Goal: Task Accomplishment & Management: Manage account settings

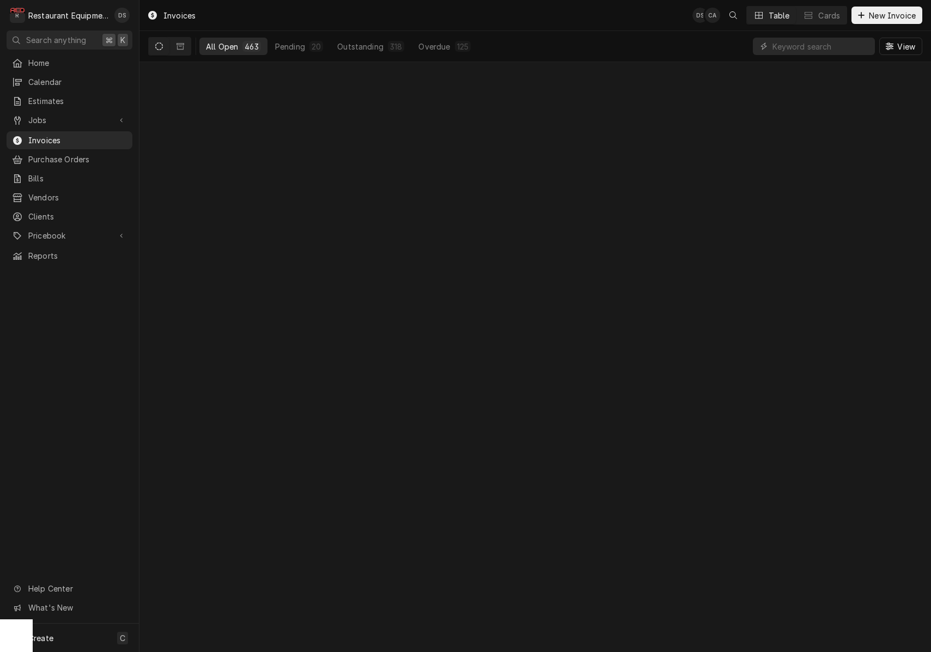
click at [230, 43] on div "All Open" at bounding box center [222, 46] width 32 height 11
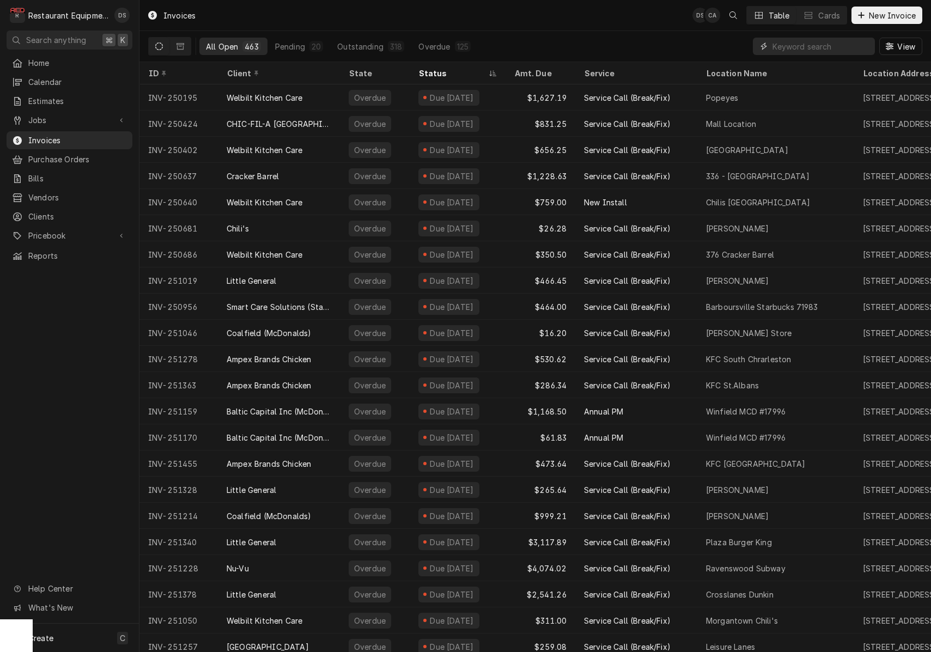
click at [814, 46] on input "Dynamic Content Wrapper" at bounding box center [821, 46] width 97 height 17
type input "USDA"
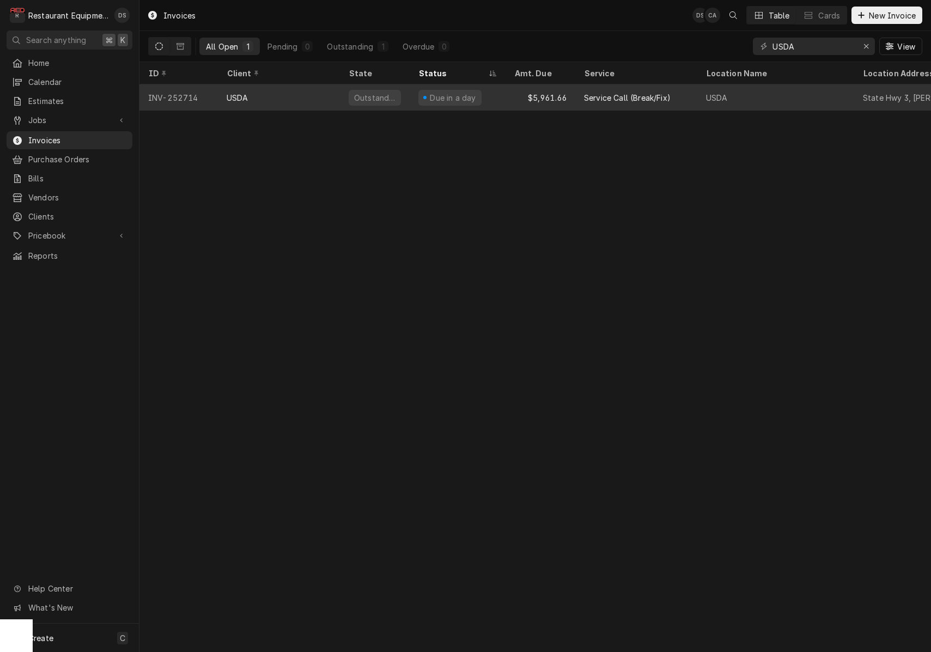
click at [493, 100] on div "Due in a day" at bounding box center [458, 97] width 96 height 26
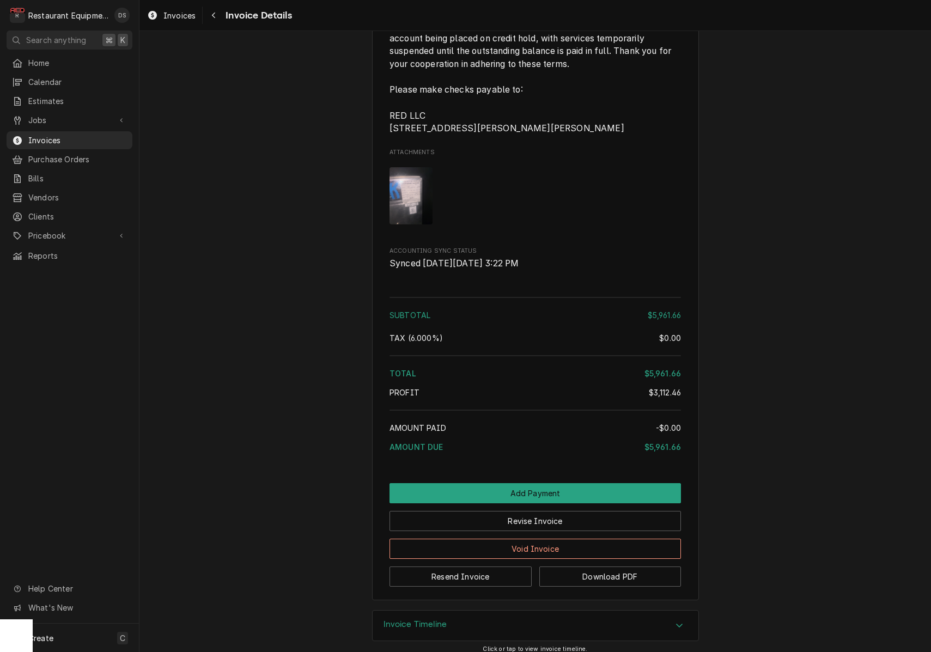
scroll to position [2559, 0]
click at [550, 512] on button "Revise Invoice" at bounding box center [536, 522] width 292 height 20
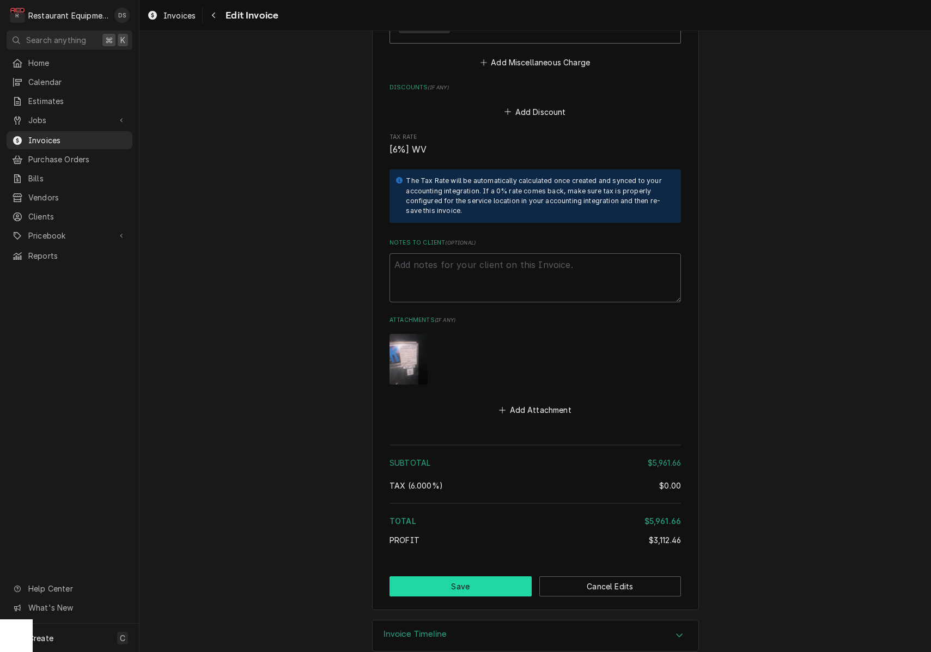
scroll to position [2838, 0]
click at [488, 577] on button "Save" at bounding box center [461, 587] width 142 height 20
type textarea "x"
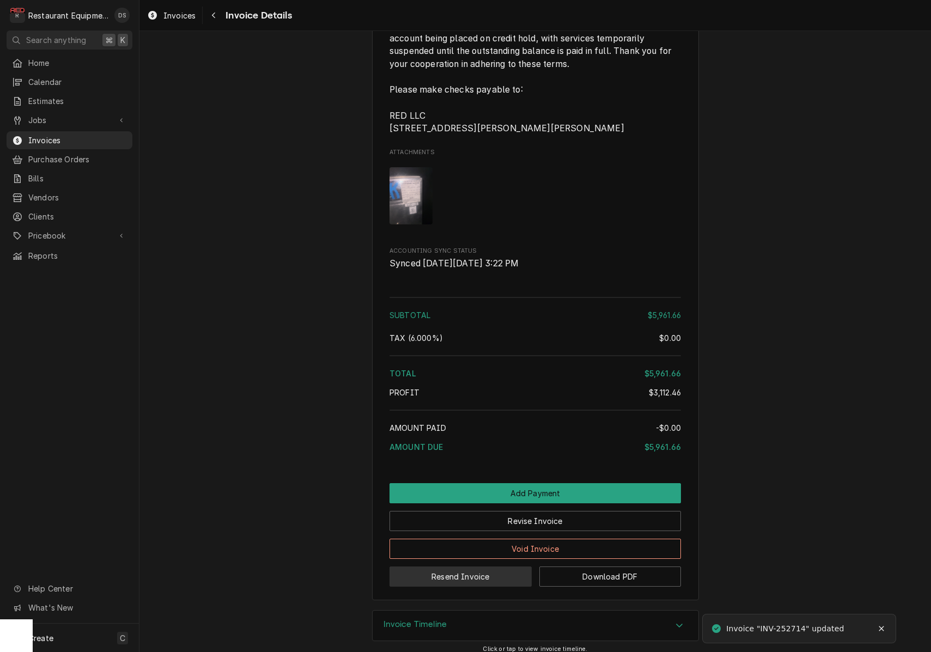
scroll to position [2559, 0]
click at [475, 567] on button "Resend Invoice" at bounding box center [461, 577] width 142 height 20
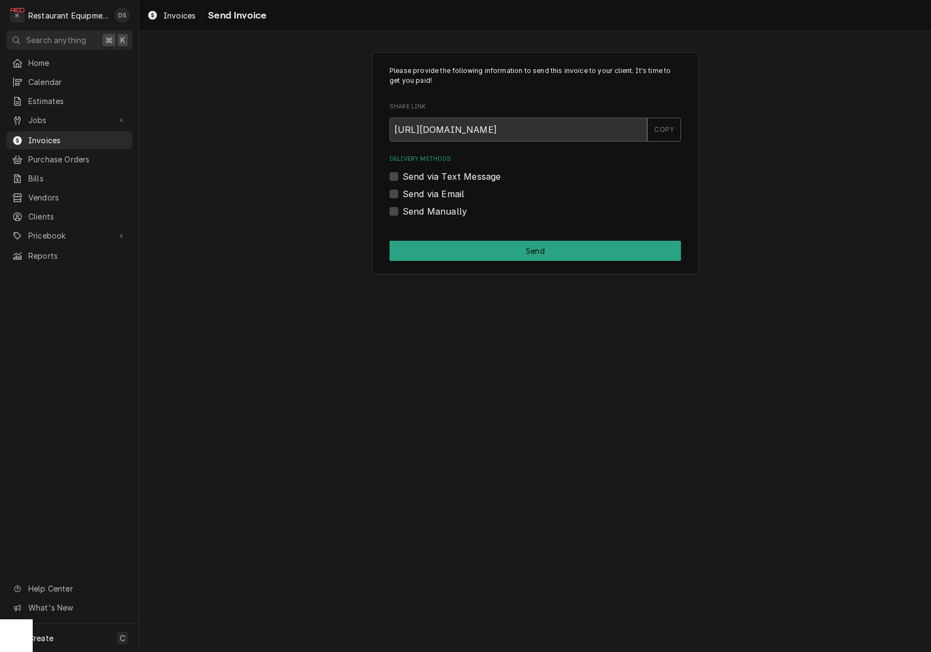
click at [403, 190] on label "Send via Email" at bounding box center [434, 193] width 62 height 13
click at [403, 190] on input "Send via Email" at bounding box center [549, 199] width 292 height 24
checkbox input "true"
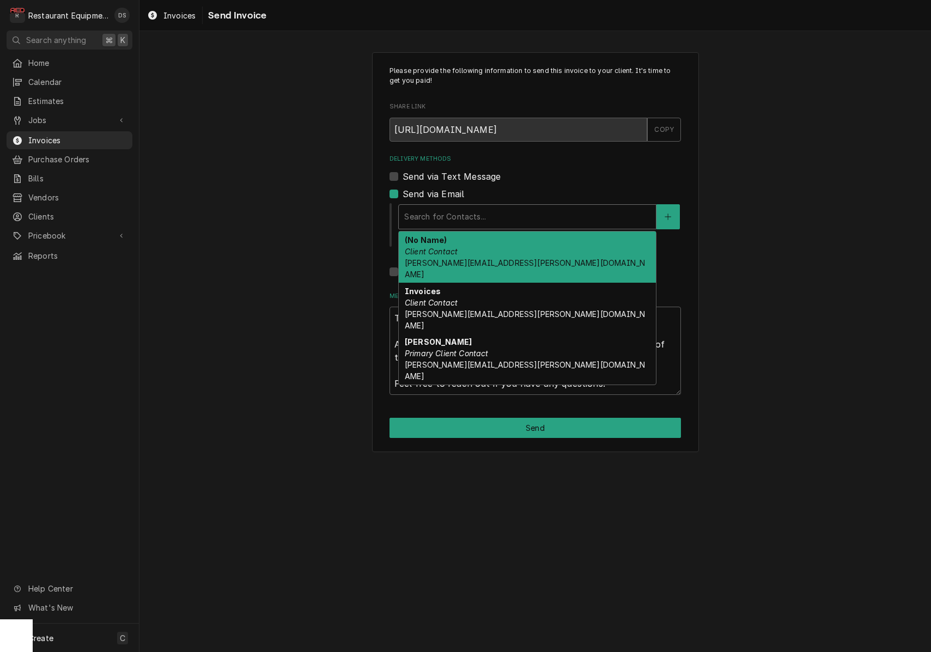
click at [500, 220] on div "Delivery Methods" at bounding box center [527, 217] width 246 height 20
click at [506, 255] on div "(No Name) Client Contact Susan.ward@usda.gov" at bounding box center [527, 257] width 257 height 51
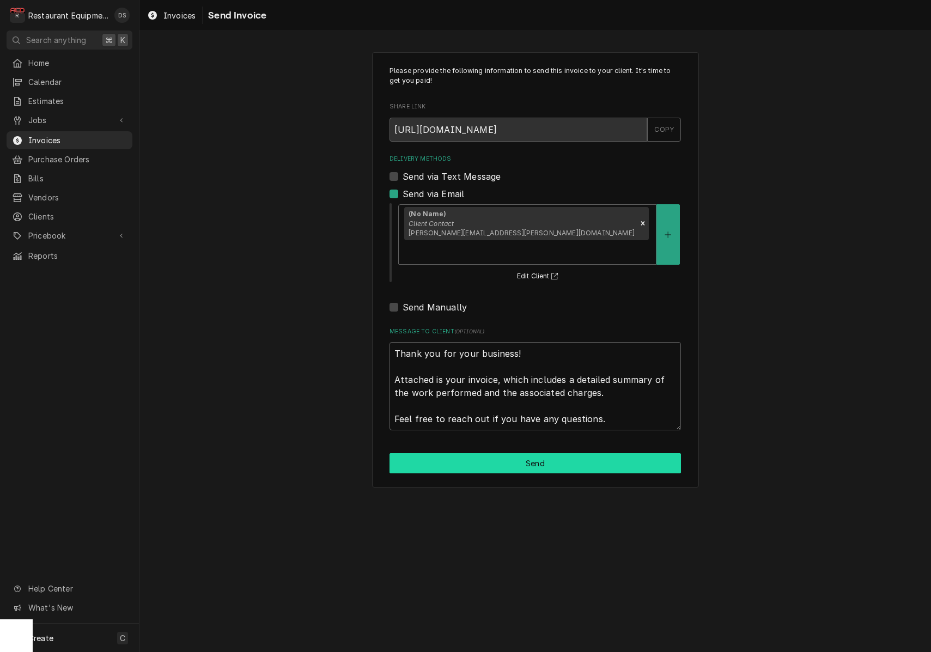
click at [537, 453] on button "Send" at bounding box center [536, 463] width 292 height 20
type textarea "x"
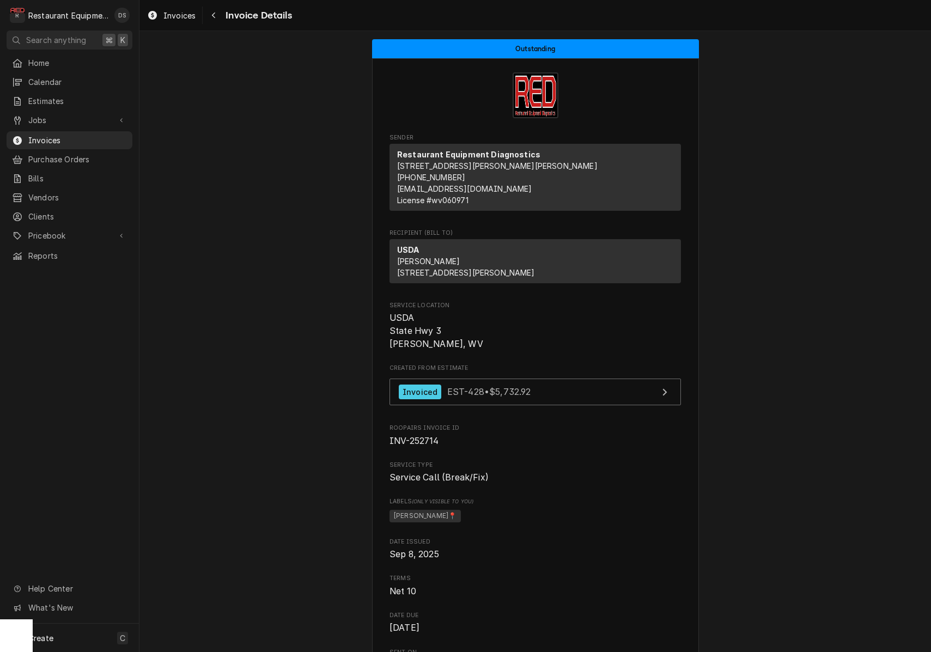
scroll to position [6, 0]
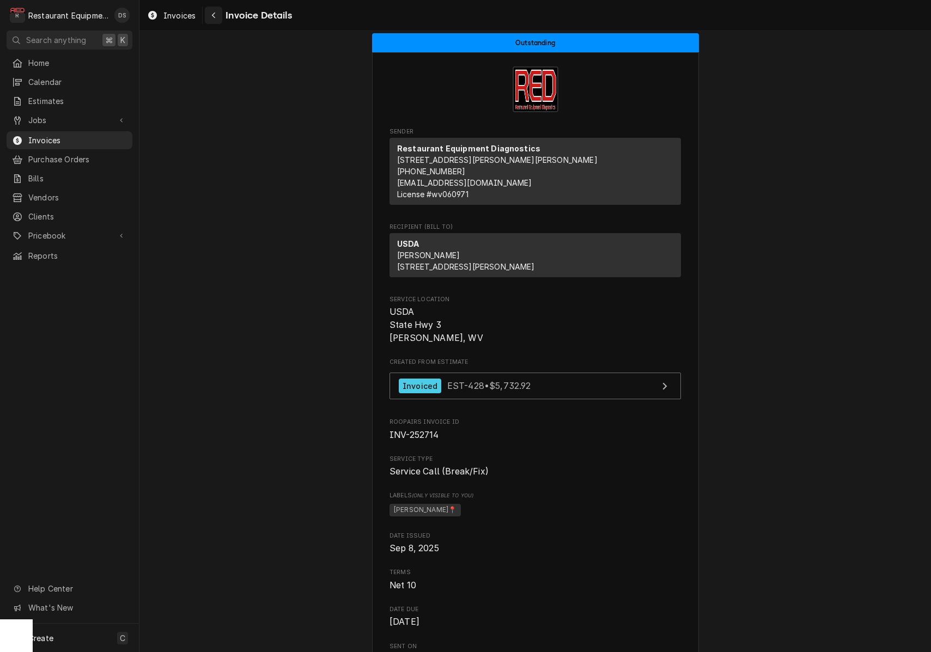
click at [217, 17] on div "Navigate back" at bounding box center [213, 15] width 11 height 11
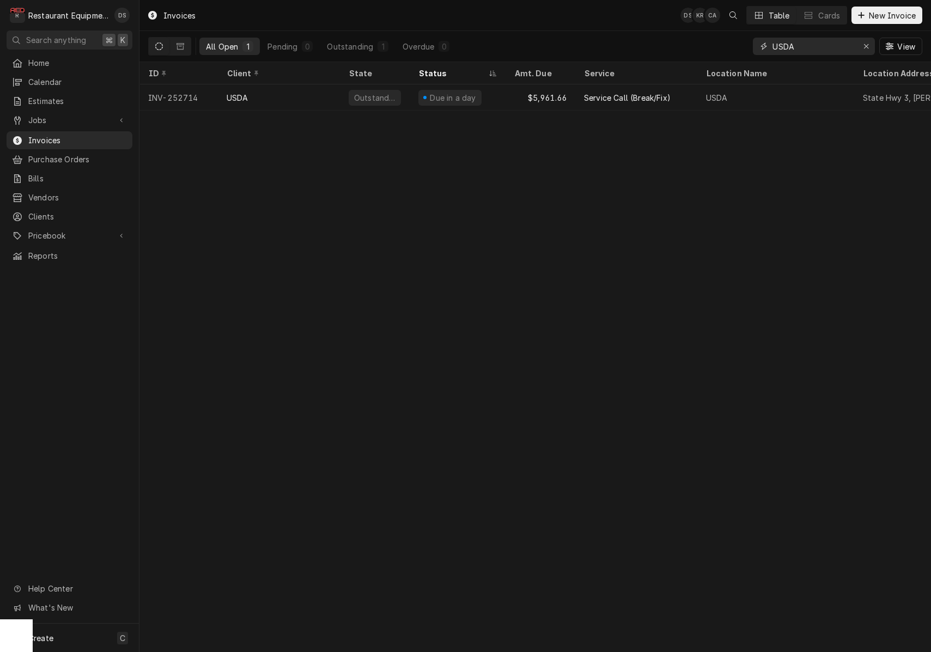
click at [870, 49] on div "Erase input" at bounding box center [866, 46] width 11 height 11
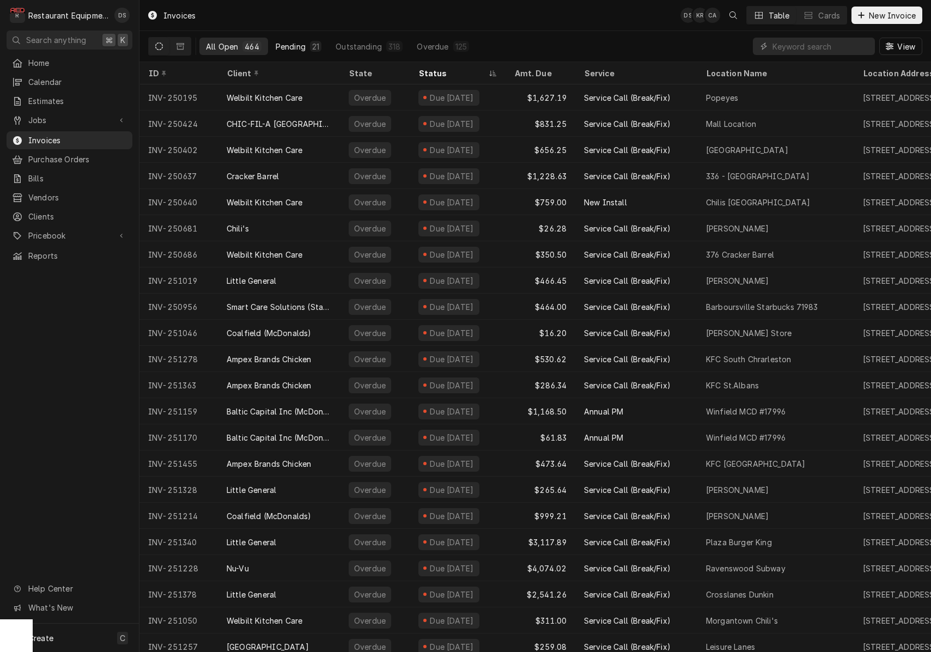
click at [292, 44] on div "Pending" at bounding box center [291, 46] width 30 height 11
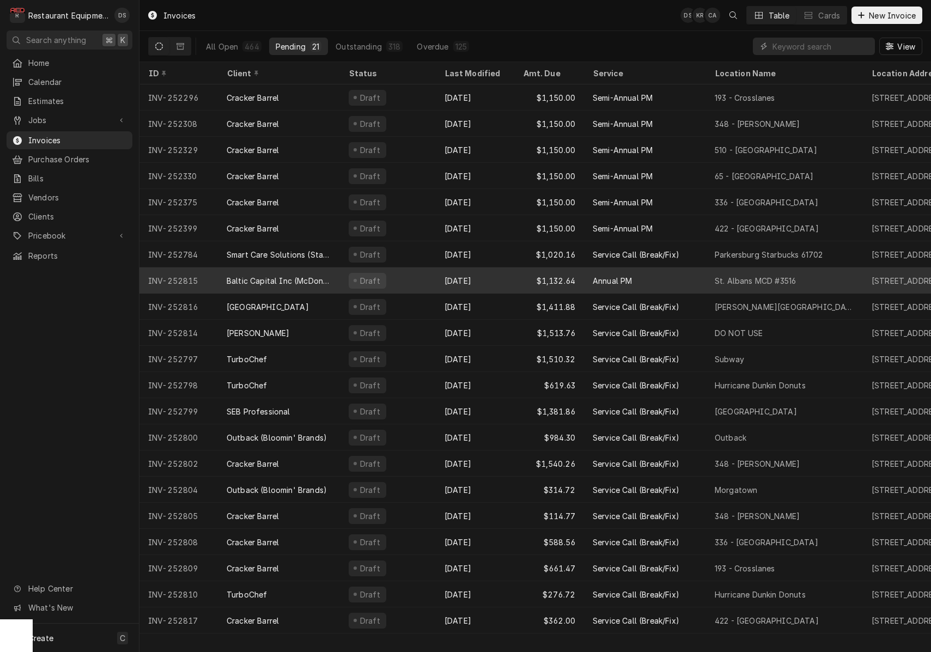
click at [429, 274] on div "Draft" at bounding box center [388, 281] width 96 height 26
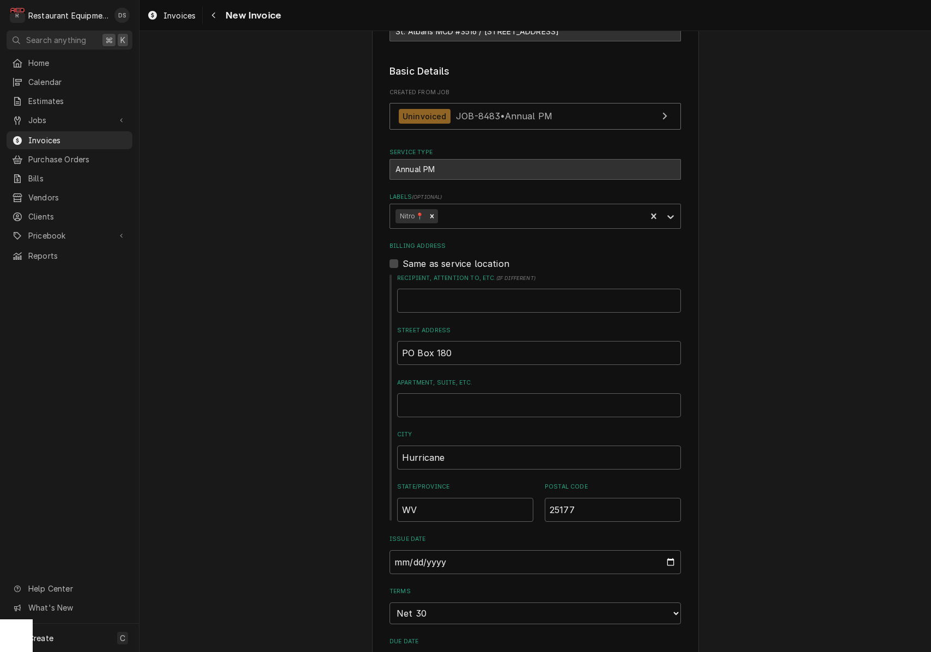
scroll to position [135, 0]
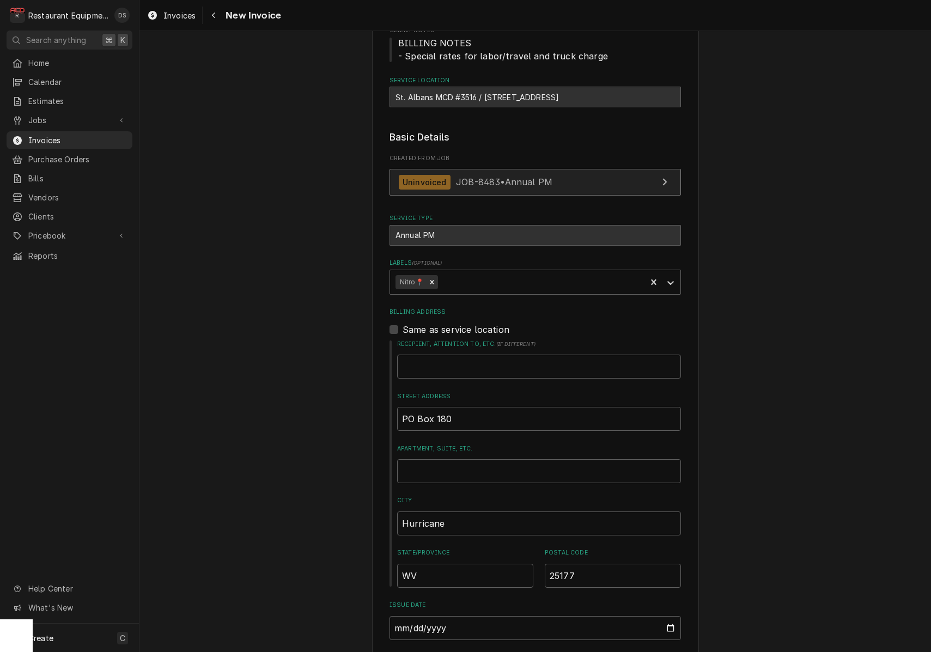
click at [558, 176] on link "Uninvoiced JOB-8483 • Annual PM" at bounding box center [536, 182] width 292 height 27
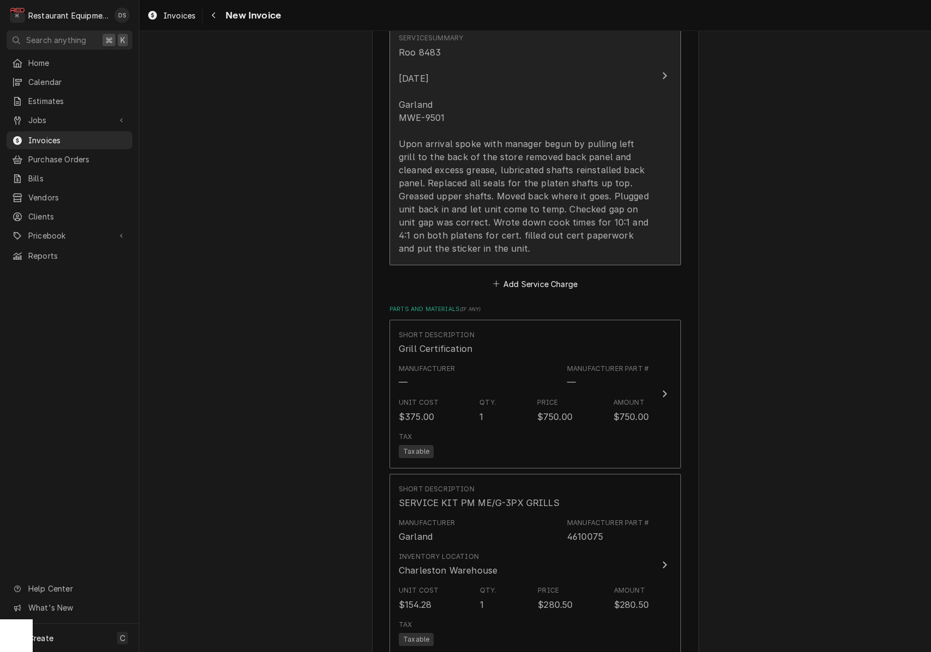
scroll to position [1097, 0]
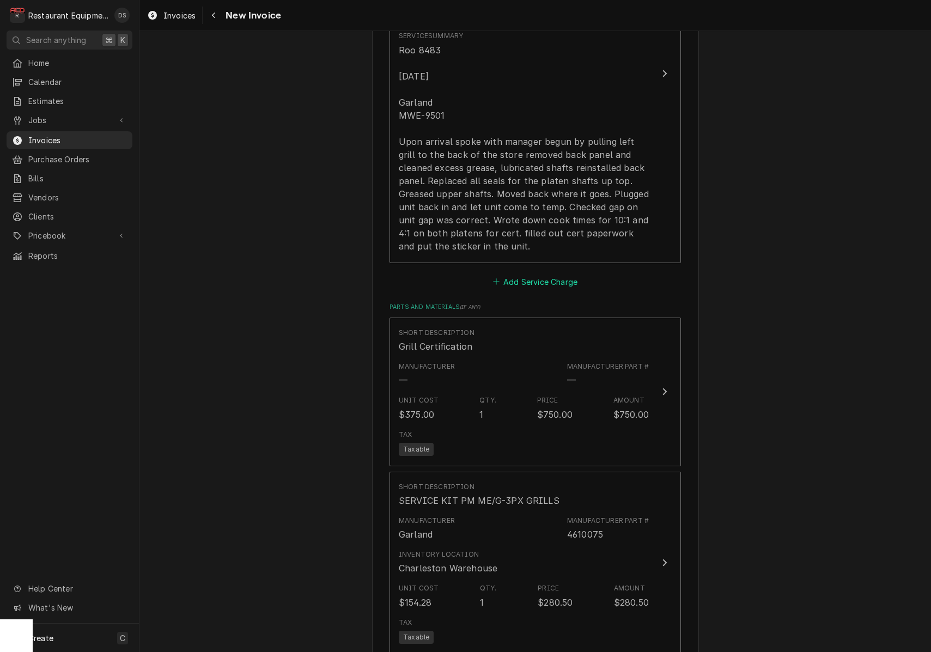
click at [539, 274] on button "Add Service Charge" at bounding box center [535, 281] width 88 height 15
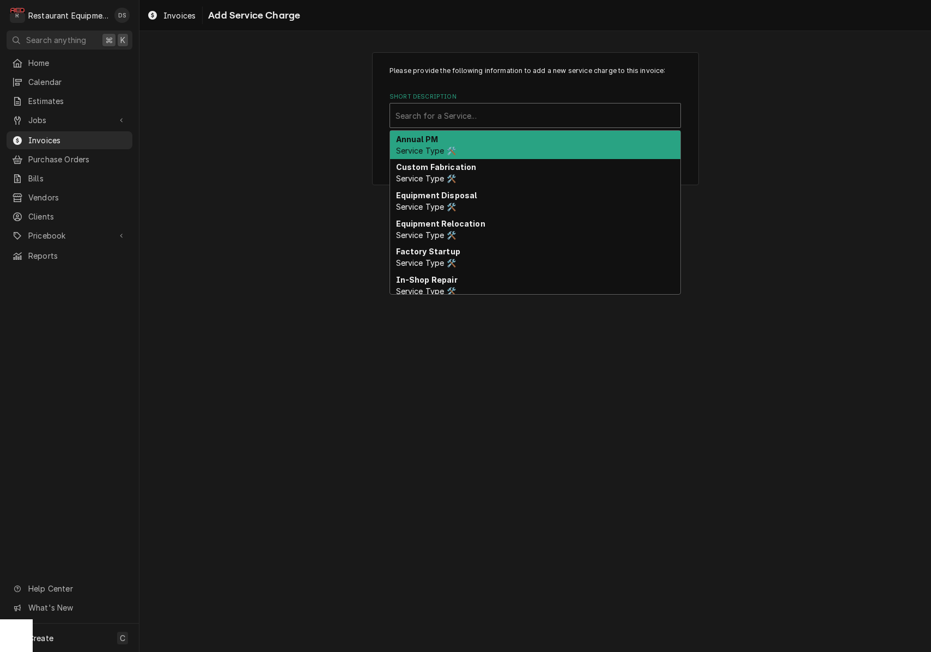
click at [462, 113] on div "Search for a Service..." at bounding box center [536, 115] width 280 height 11
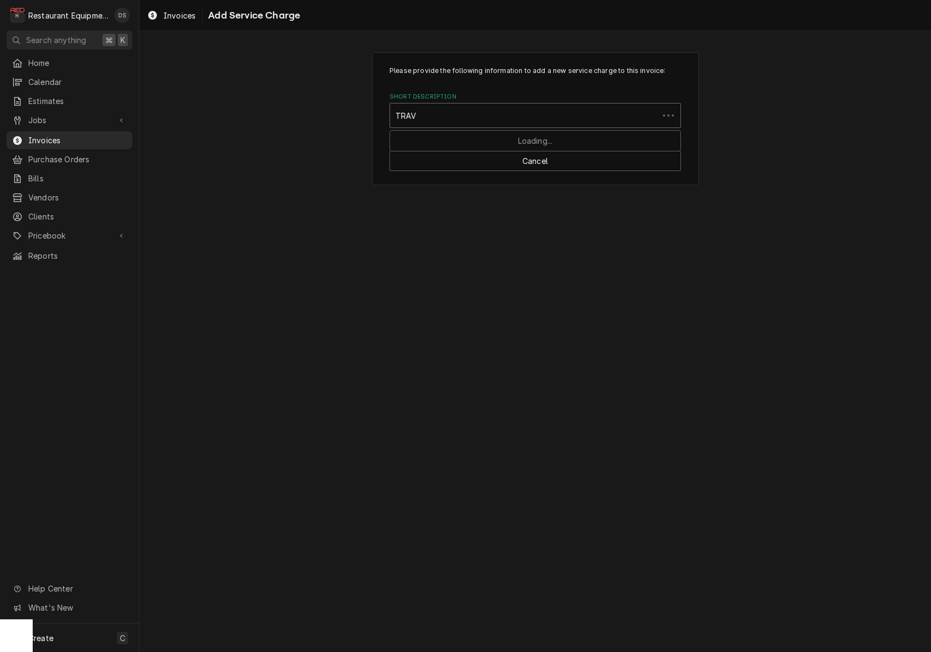
type input "TRAVE"
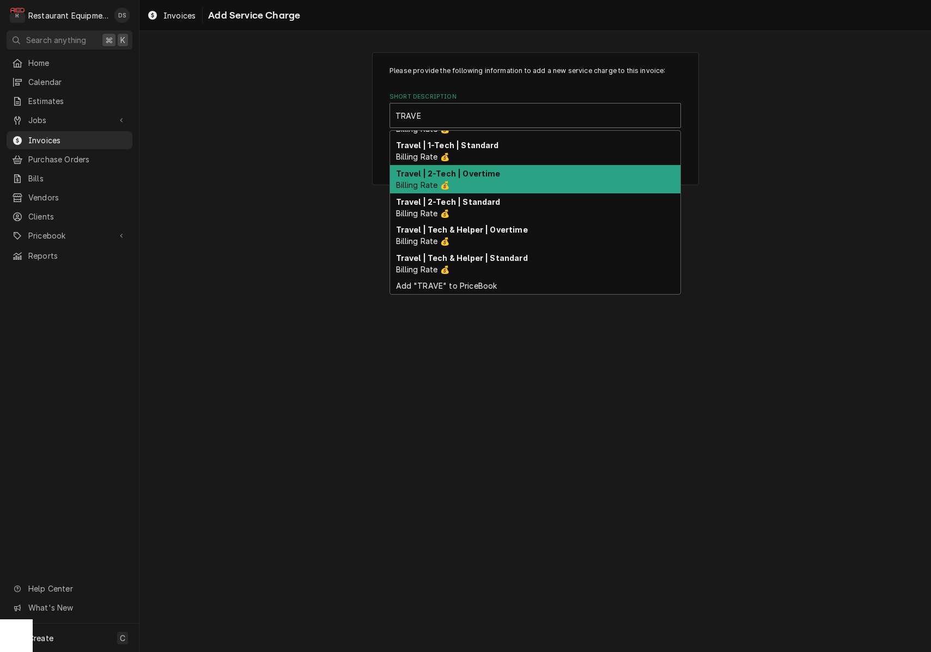
scroll to position [22, 0]
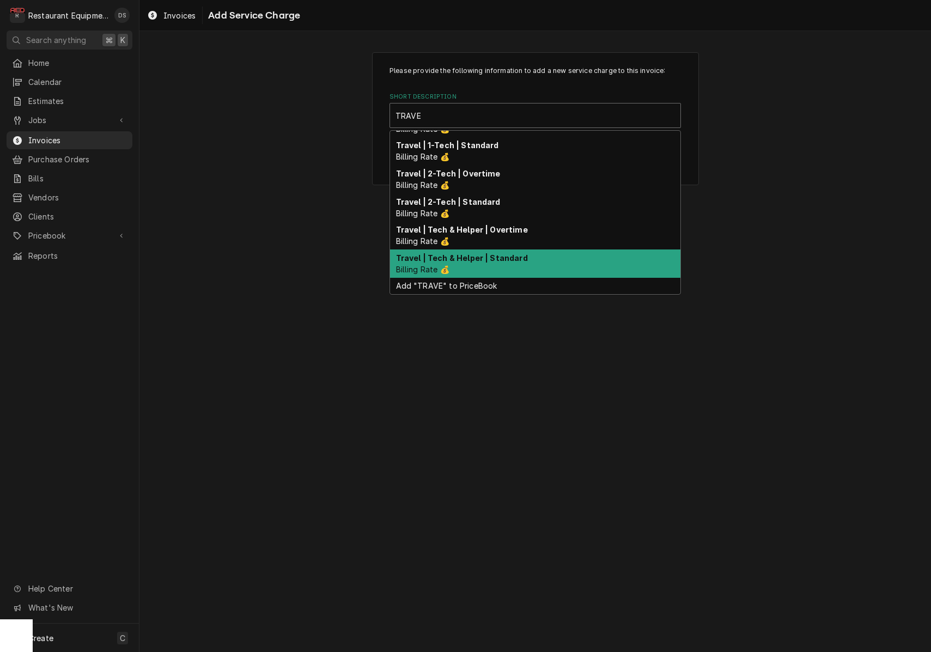
click at [491, 254] on strong "Travel | Tech & Helper | Standard" at bounding box center [462, 257] width 132 height 9
type textarea "x"
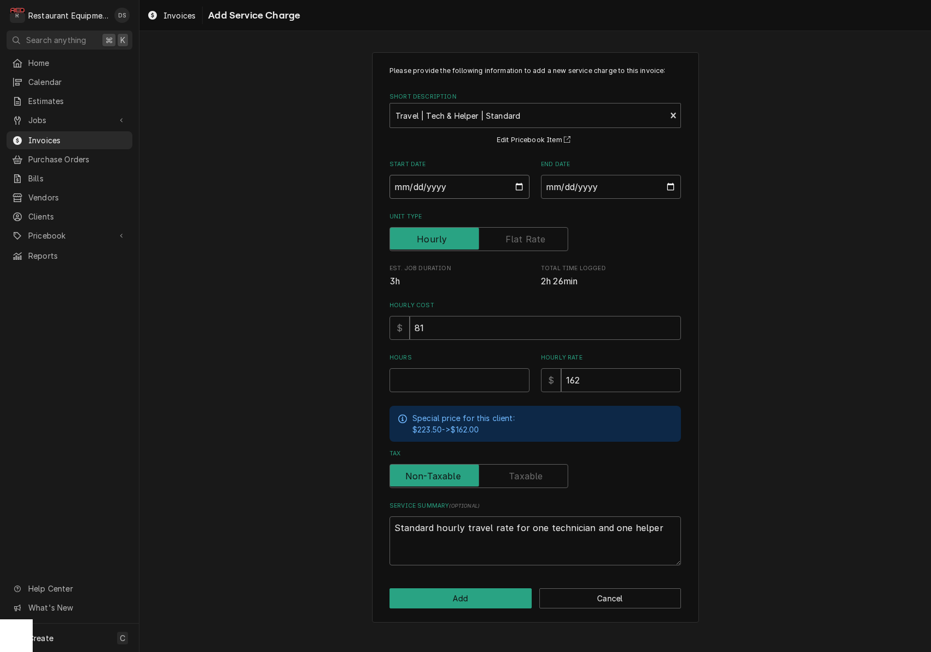
click at [441, 184] on input "Start Date" at bounding box center [460, 187] width 140 height 24
type input "2025-09-16"
type textarea "x"
click at [585, 183] on input "End Date" at bounding box center [611, 187] width 140 height 24
type input "2025-09-16"
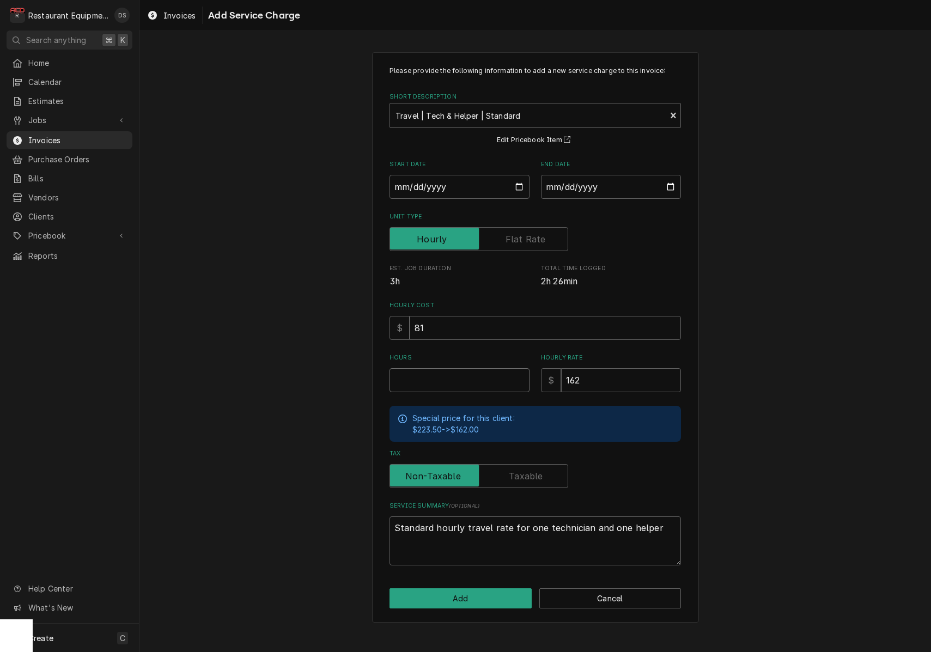
click at [448, 373] on input "Hours" at bounding box center [460, 380] width 140 height 24
type textarea "x"
type input "1"
click at [483, 589] on button "Add" at bounding box center [461, 599] width 142 height 20
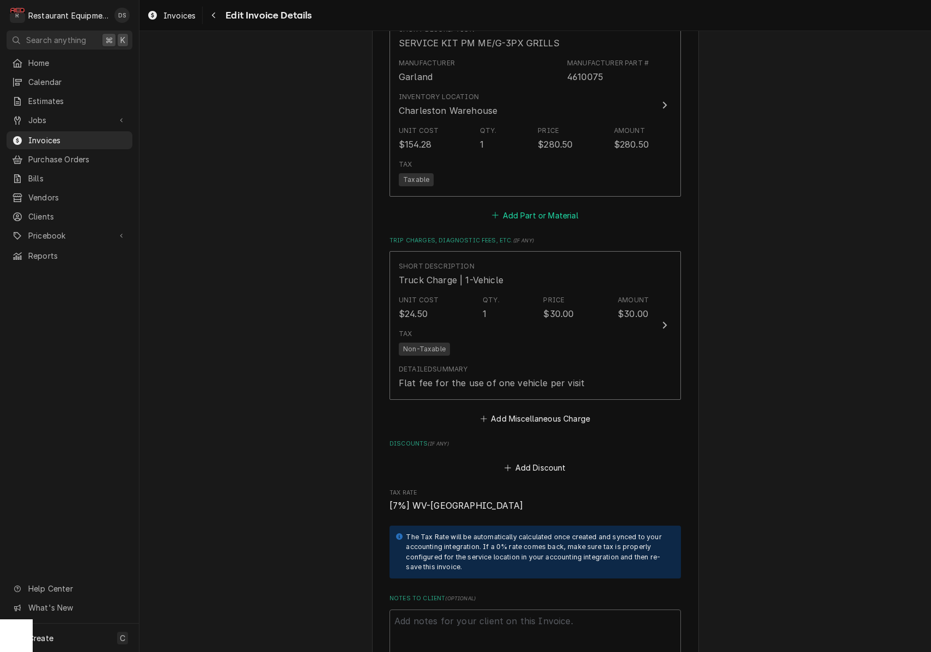
scroll to position [1760, 0]
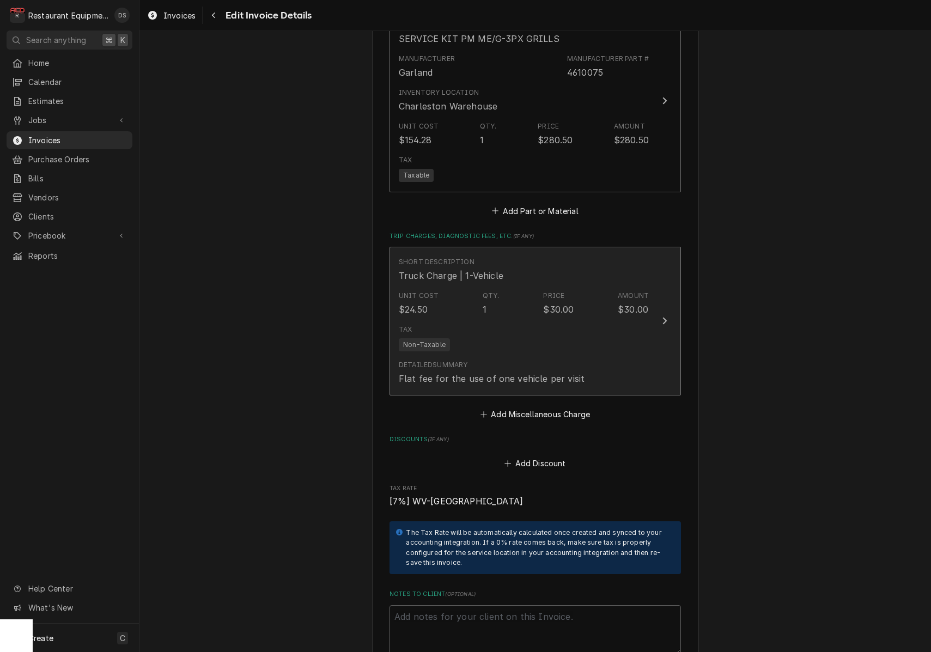
click at [509, 360] on div "Detailed Summary Flat fee for the use of one vehicle per visit" at bounding box center [492, 372] width 186 height 25
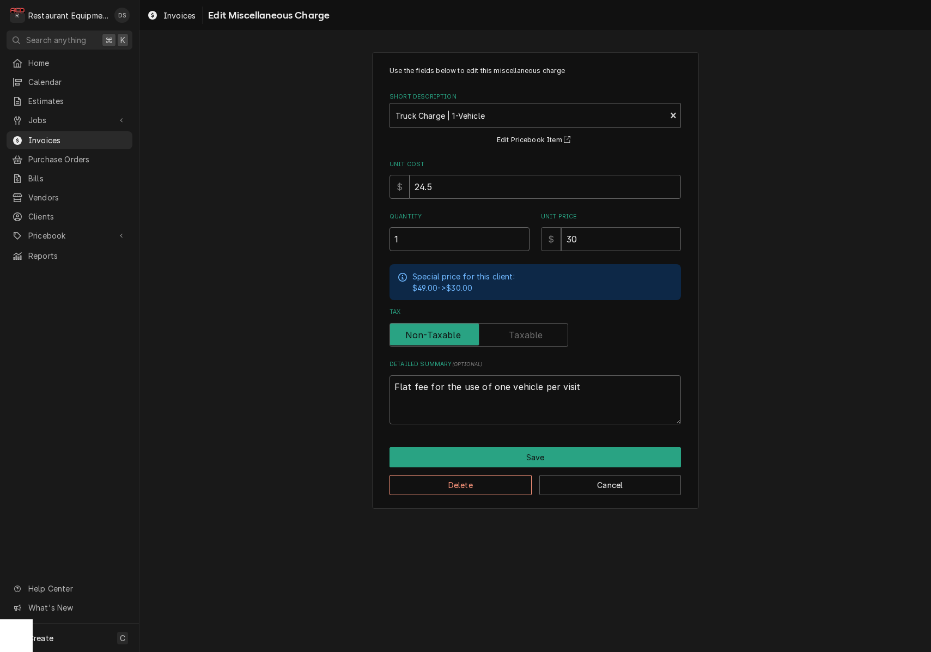
click at [463, 243] on input "1" at bounding box center [460, 239] width 140 height 24
type textarea "x"
type input "1.5"
click at [534, 449] on button "Save" at bounding box center [536, 457] width 292 height 20
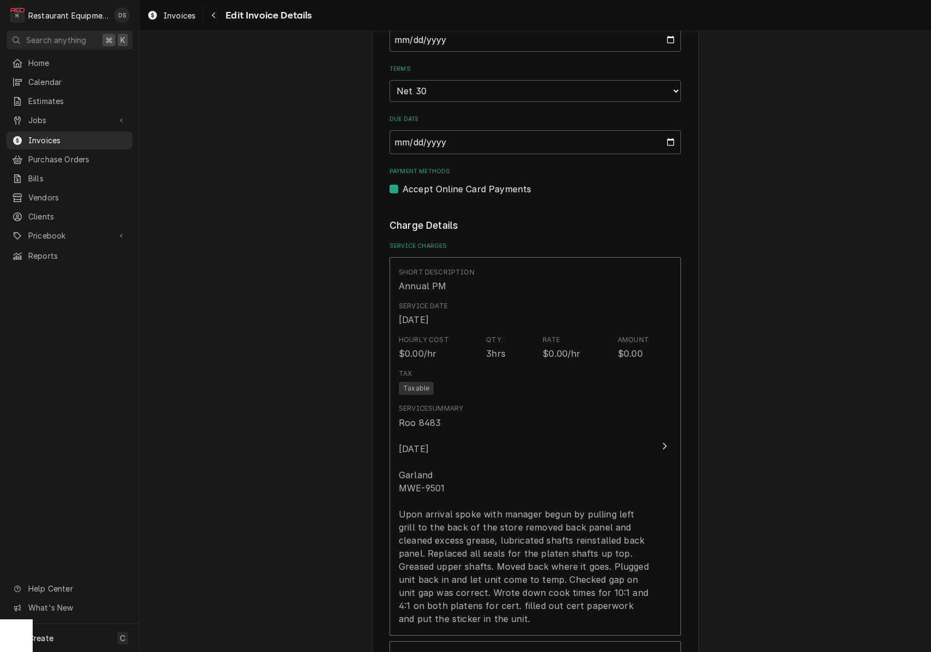
scroll to position [705, 0]
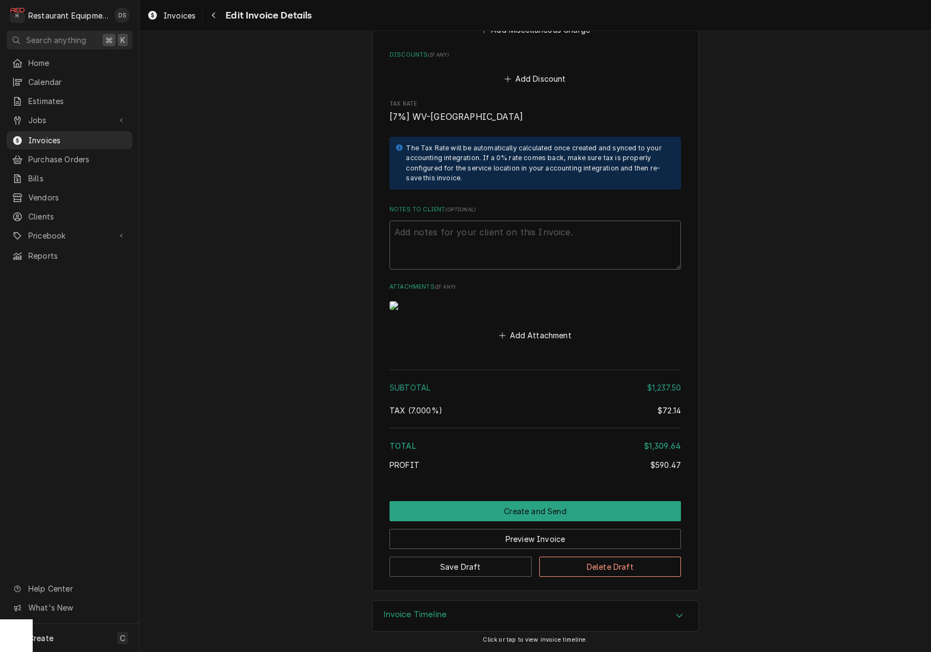
click at [537, 515] on button "Create and Send" at bounding box center [536, 511] width 292 height 20
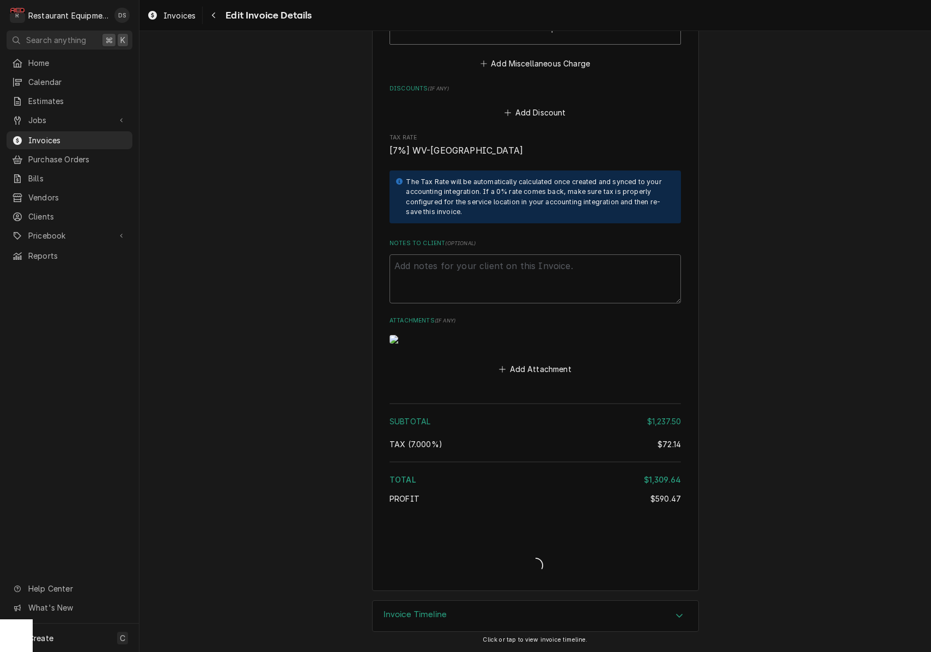
type textarea "x"
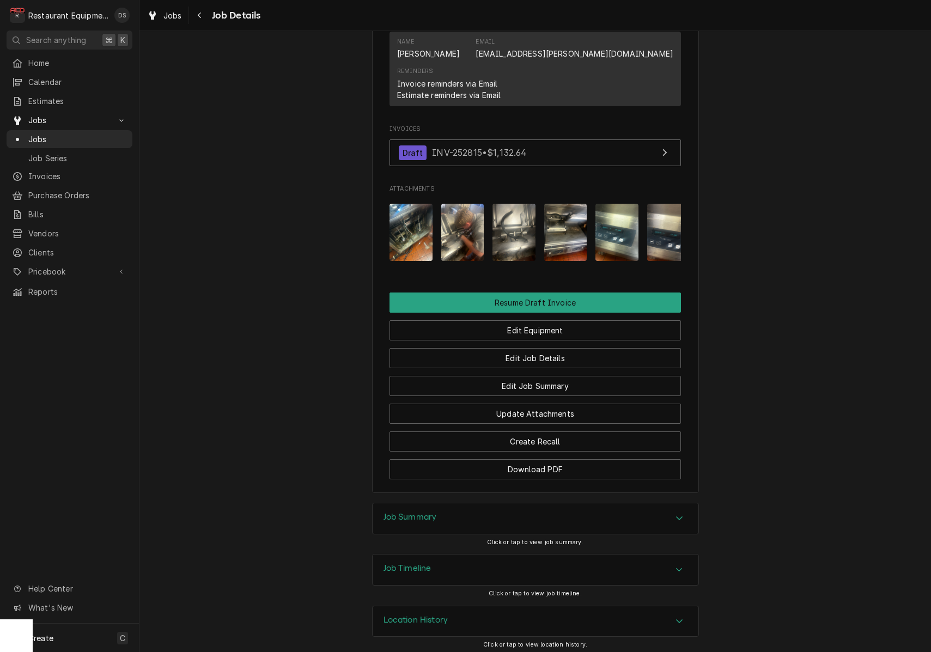
scroll to position [809, 0]
click at [487, 515] on div "Job Summary" at bounding box center [536, 519] width 326 height 31
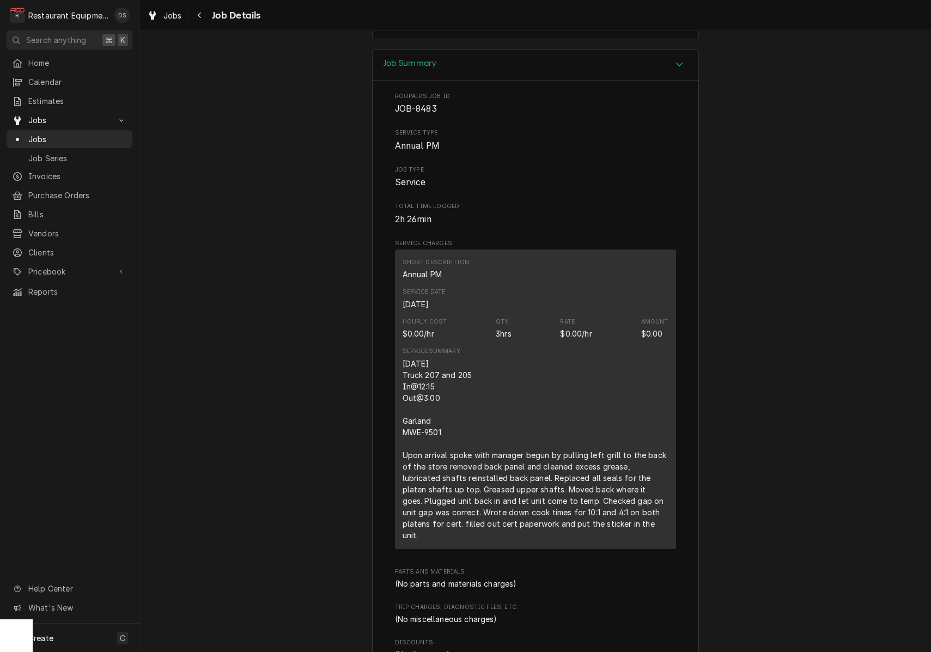
scroll to position [1267, 0]
click at [205, 17] on div "Navigate back" at bounding box center [200, 15] width 11 height 11
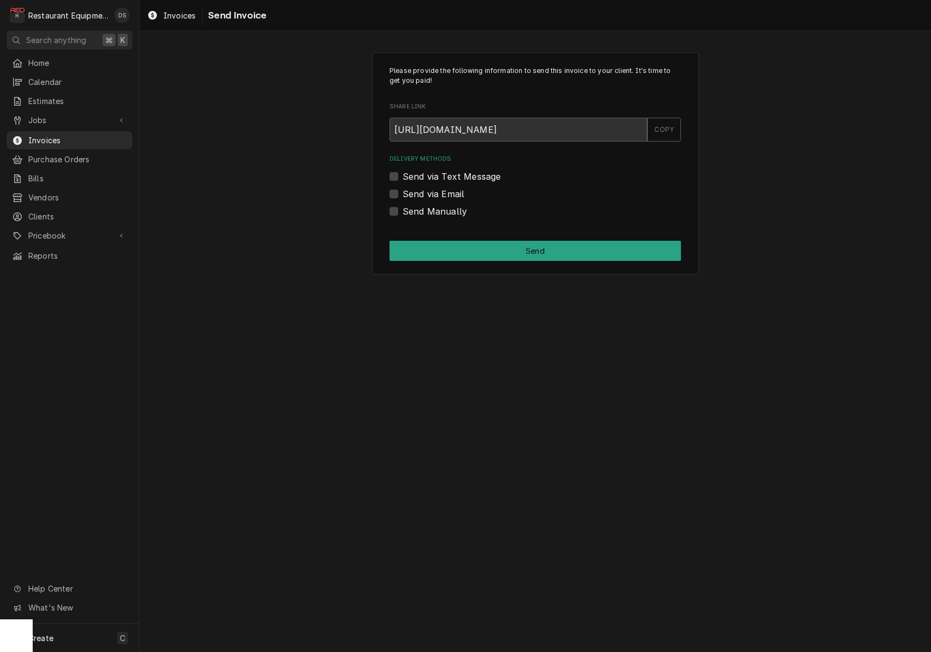
click at [403, 191] on label "Send via Email" at bounding box center [434, 193] width 62 height 13
click at [403, 191] on input "Send via Email" at bounding box center [549, 199] width 292 height 24
checkbox input "true"
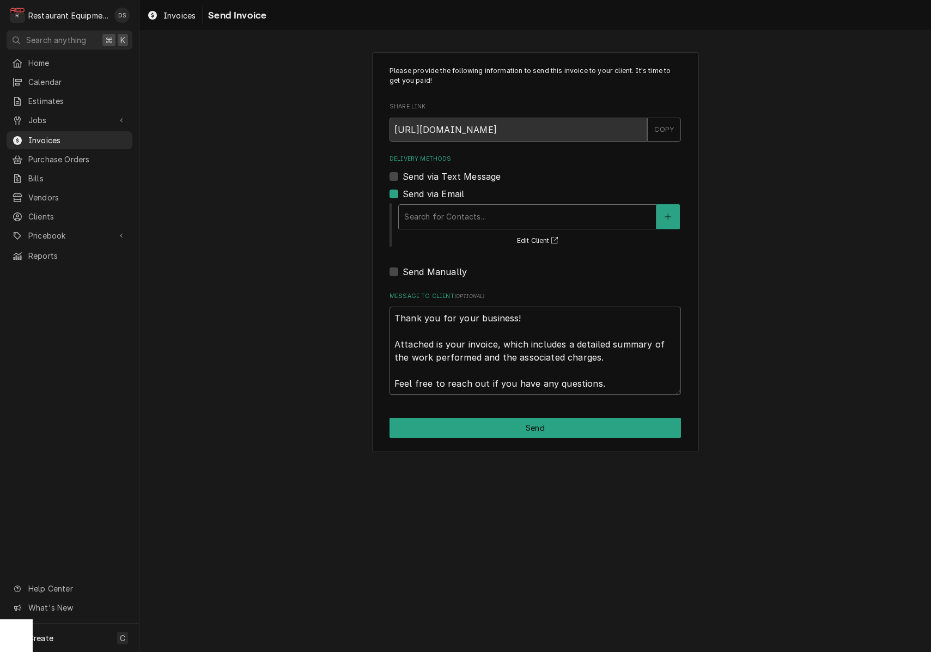
click at [475, 216] on div "Search for Contacts..." at bounding box center [527, 216] width 246 height 11
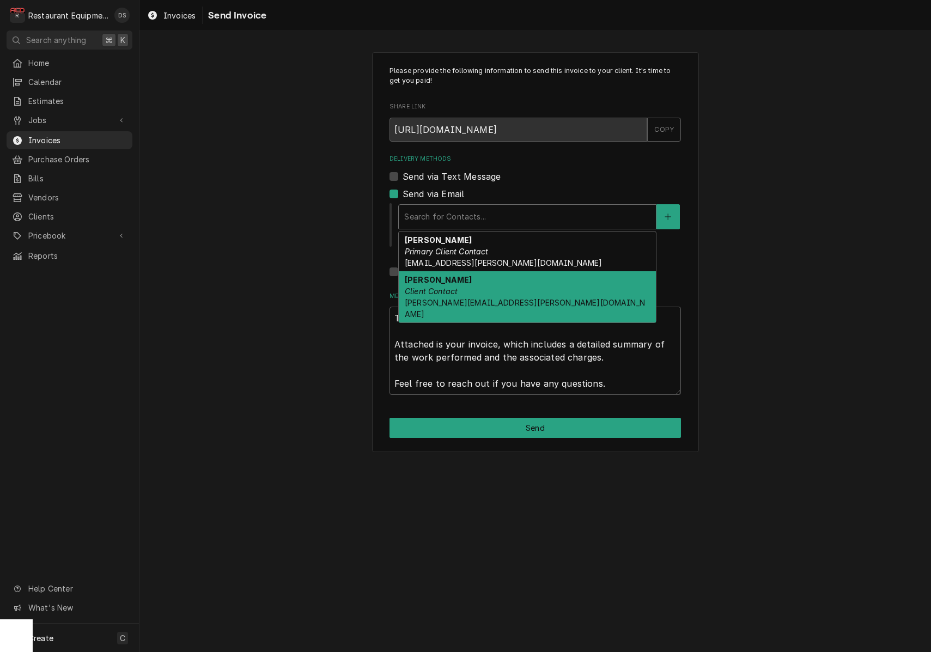
click at [480, 285] on div "Morgan Thomas Client Contact Morgan.thomas@macatac.net" at bounding box center [527, 296] width 257 height 51
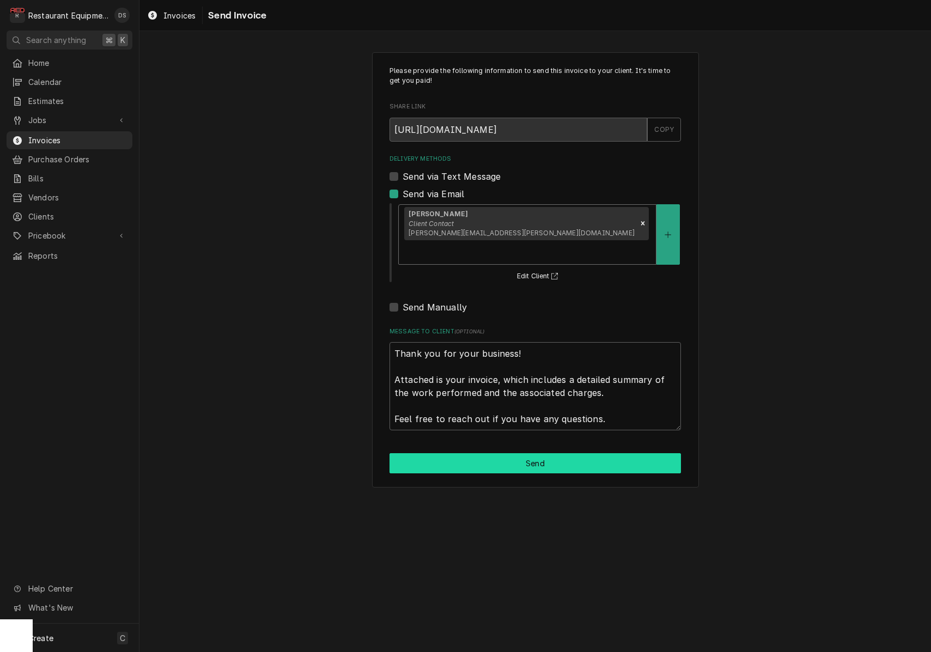
click at [552, 453] on button "Send" at bounding box center [536, 463] width 292 height 20
type textarea "x"
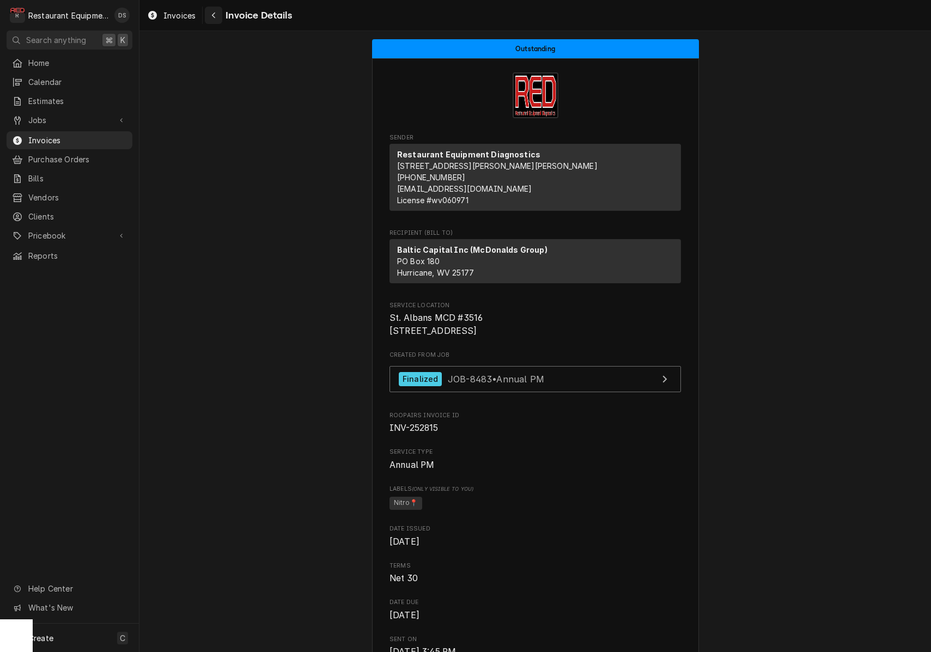
click at [217, 13] on div "Navigate back" at bounding box center [213, 15] width 11 height 11
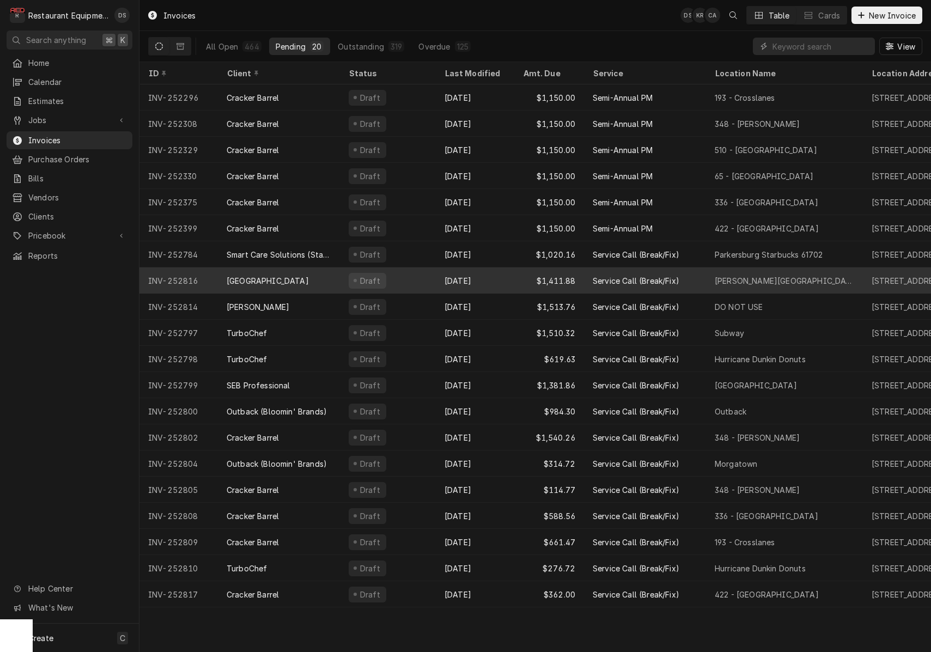
click at [388, 273] on div "Draft" at bounding box center [388, 281] width 96 height 26
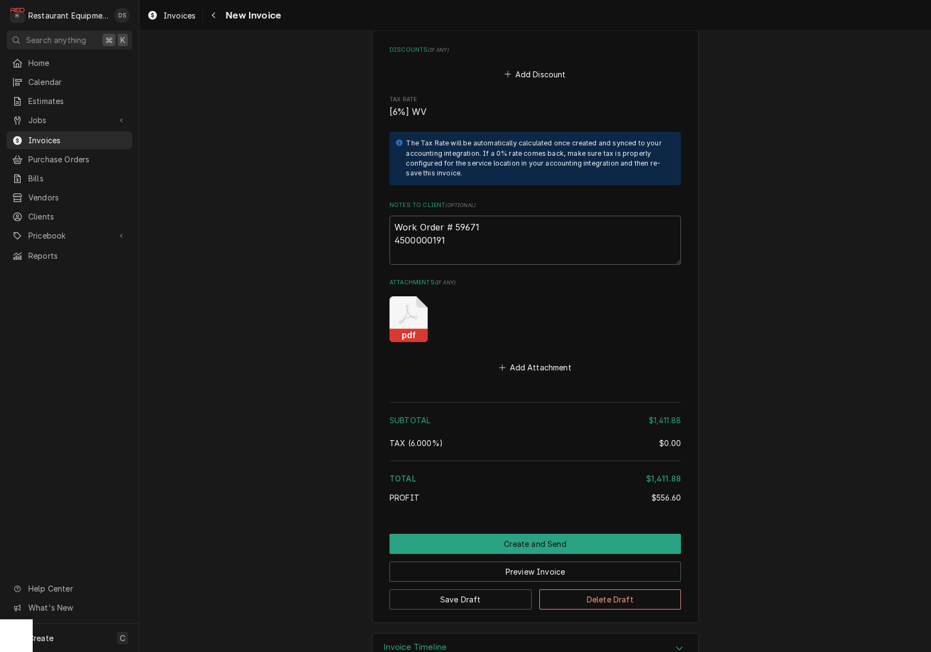
scroll to position [2762, 0]
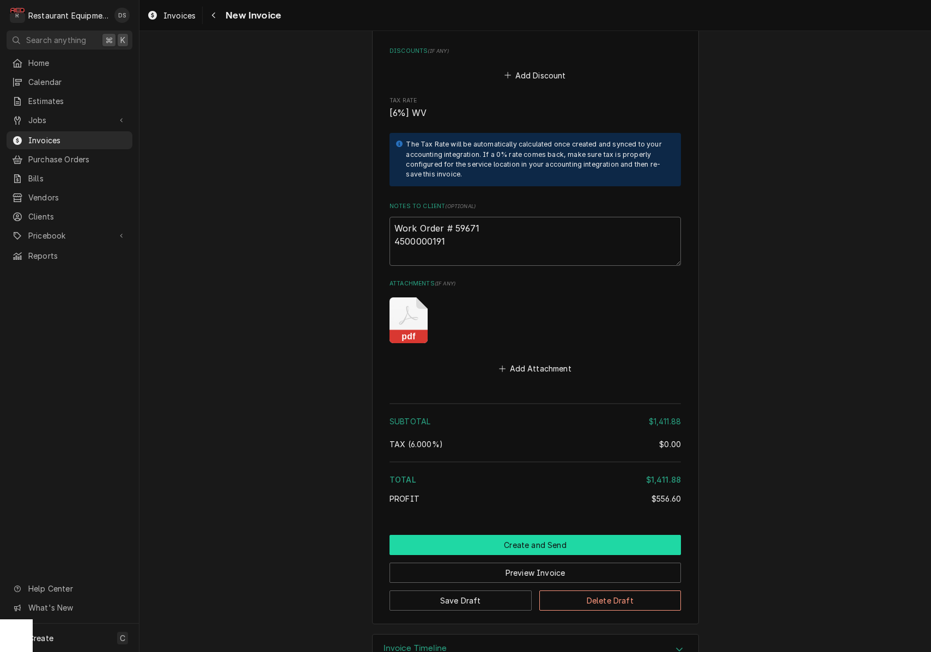
click at [503, 535] on button "Create and Send" at bounding box center [536, 545] width 292 height 20
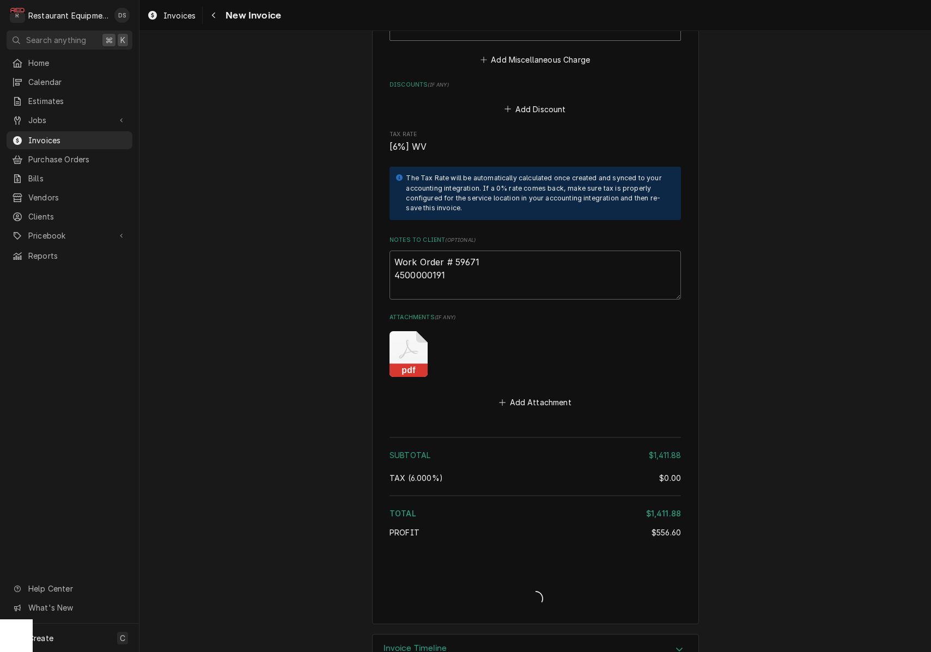
type textarea "x"
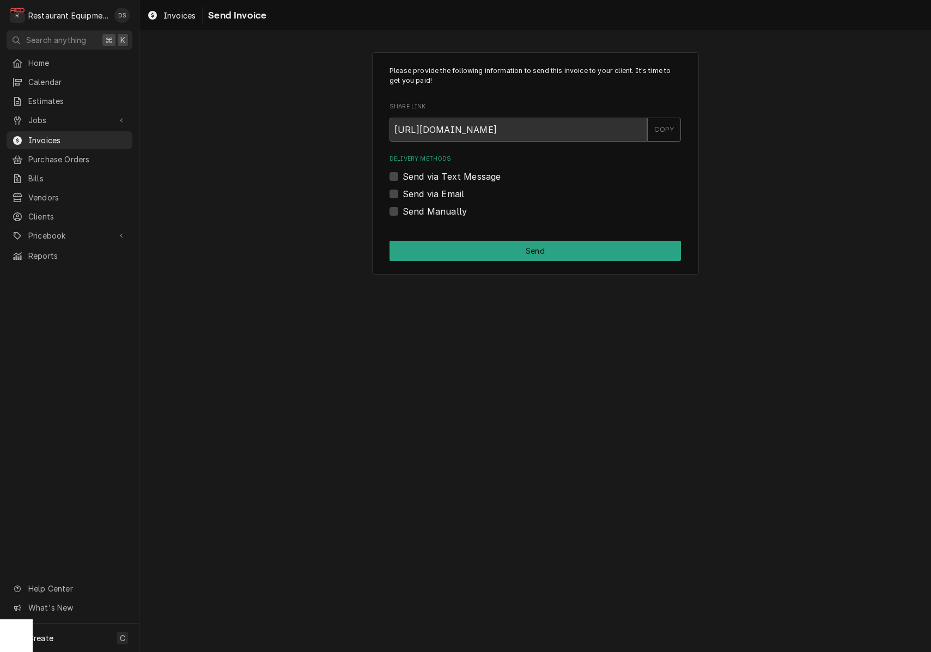
click at [403, 192] on label "Send via Email" at bounding box center [434, 193] width 62 height 13
click at [403, 192] on input "Send via Email" at bounding box center [549, 199] width 292 height 24
checkbox input "true"
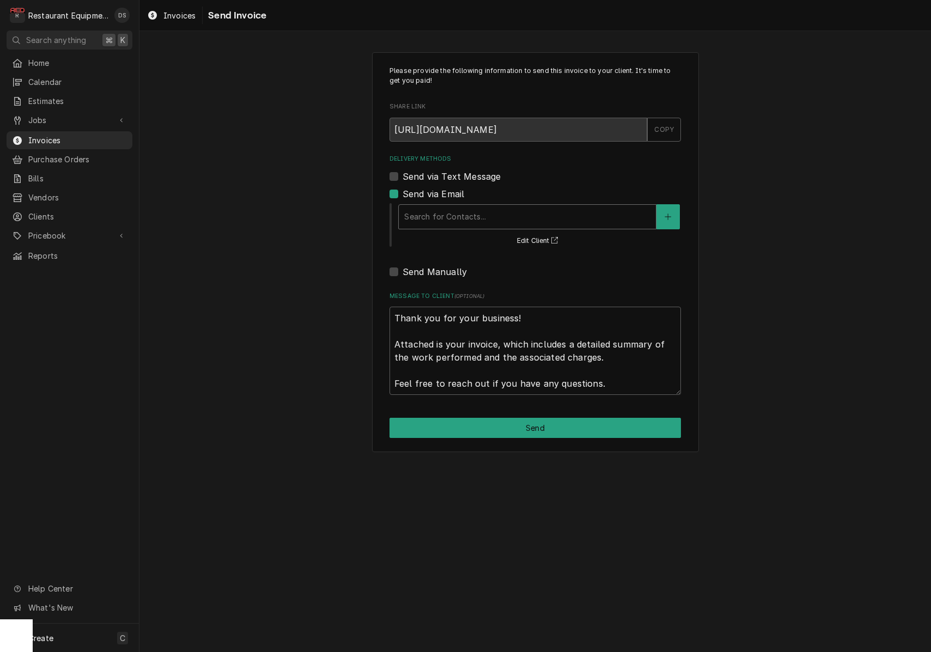
click at [457, 219] on div "Search for Contacts..." at bounding box center [527, 216] width 246 height 11
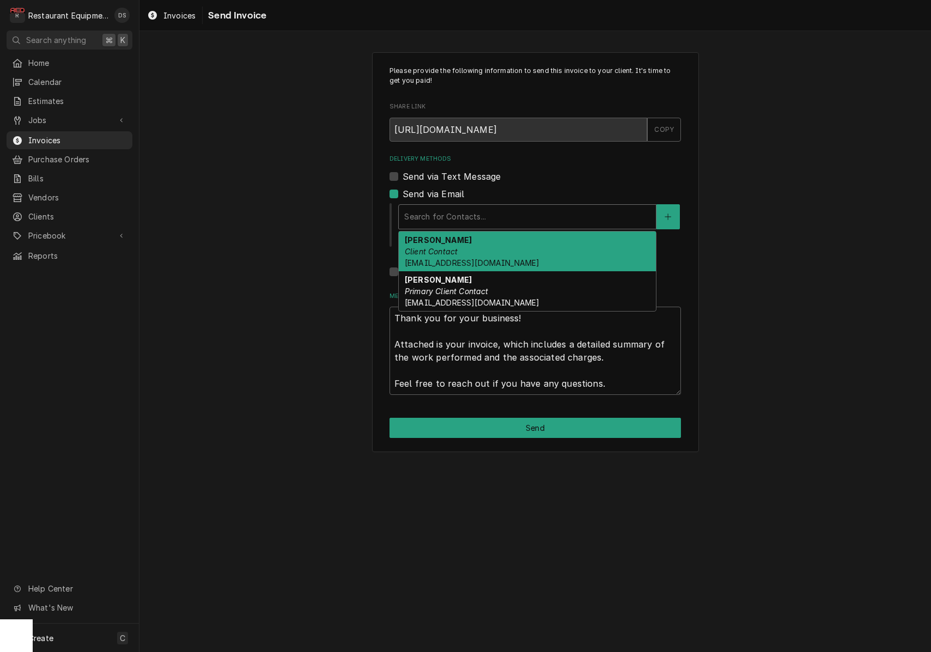
click at [456, 251] on em "Client Contact" at bounding box center [431, 251] width 53 height 9
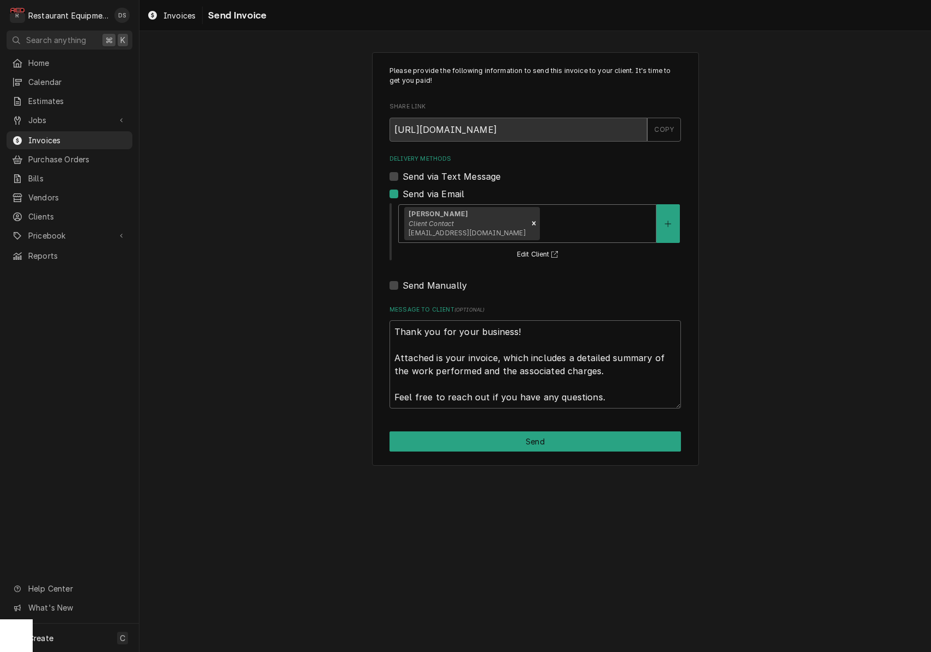
drag, startPoint x: 518, startPoint y: 220, endPoint x: 513, endPoint y: 241, distance: 22.2
click at [542, 220] on div "Delivery Methods" at bounding box center [596, 224] width 109 height 20
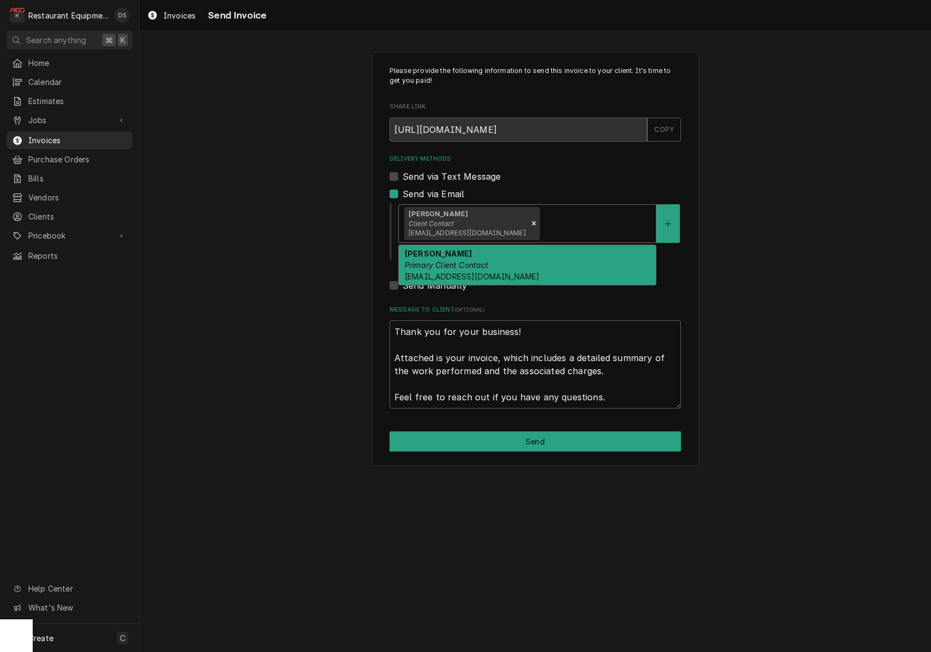
click at [511, 249] on div "Malati Reeve Primary Client Contact mreeve@k12.wv.us" at bounding box center [527, 265] width 257 height 40
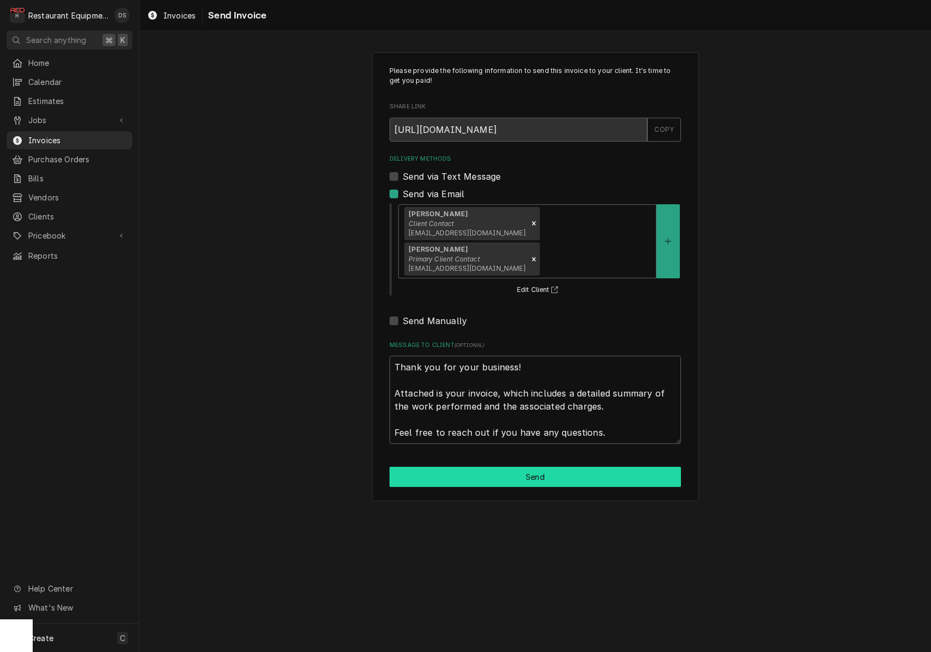
drag, startPoint x: 567, startPoint y: 428, endPoint x: 566, endPoint y: 433, distance: 5.6
click at [567, 430] on div "Please provide the following information to send this invoice to your client. I…" at bounding box center [535, 276] width 327 height 449
click at [566, 467] on button "Send" at bounding box center [536, 477] width 292 height 20
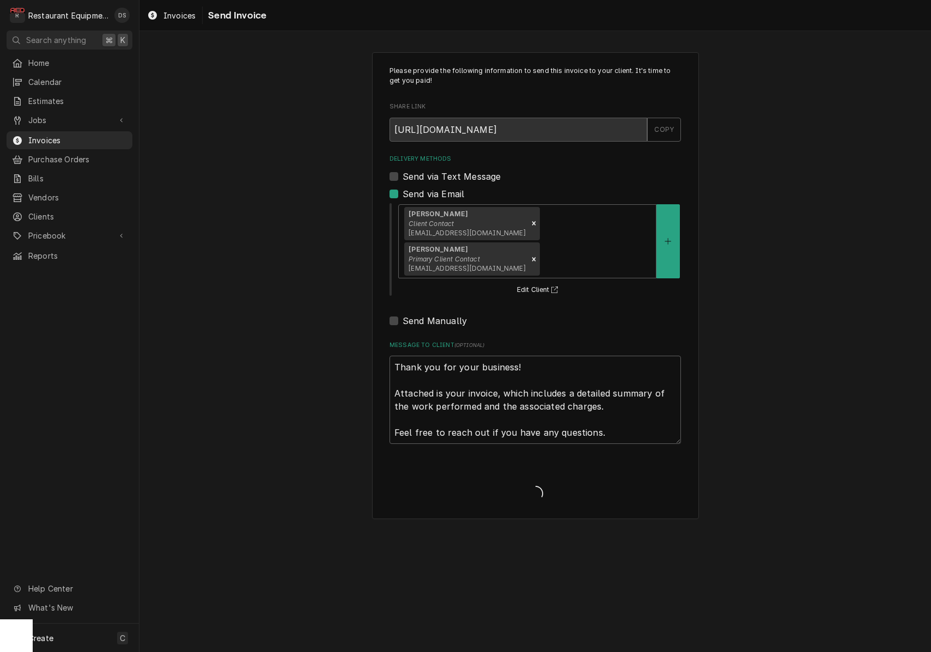
type textarea "x"
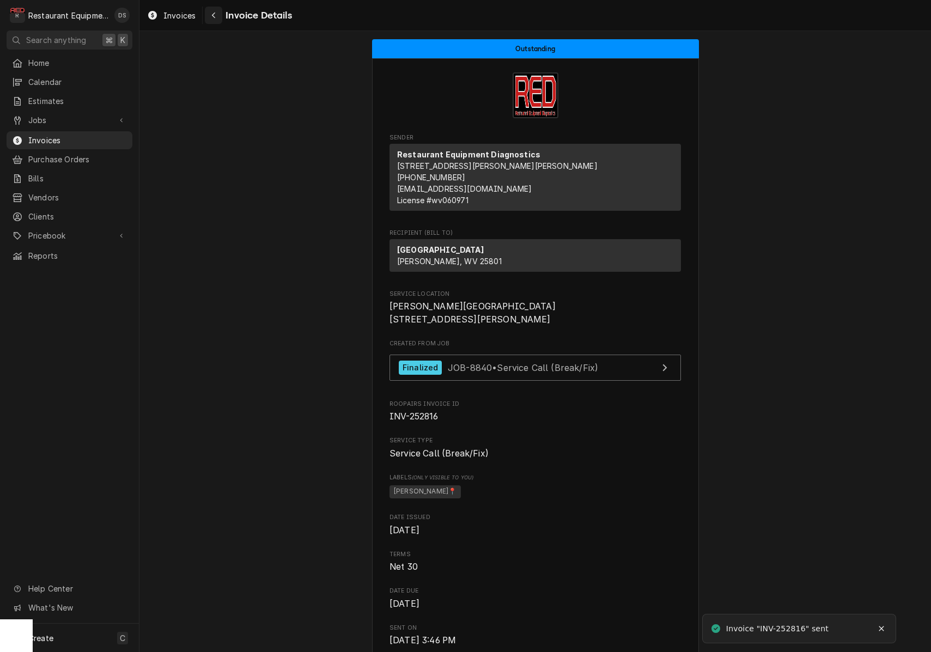
click at [212, 19] on div "Navigate back" at bounding box center [213, 15] width 11 height 11
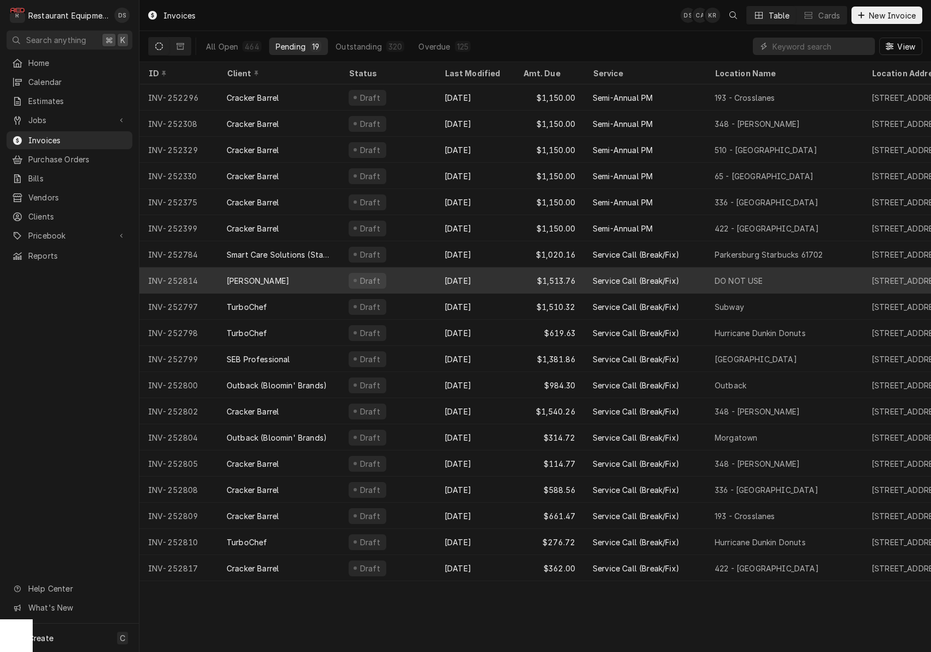
click at [407, 273] on div "Draft" at bounding box center [388, 281] width 96 height 26
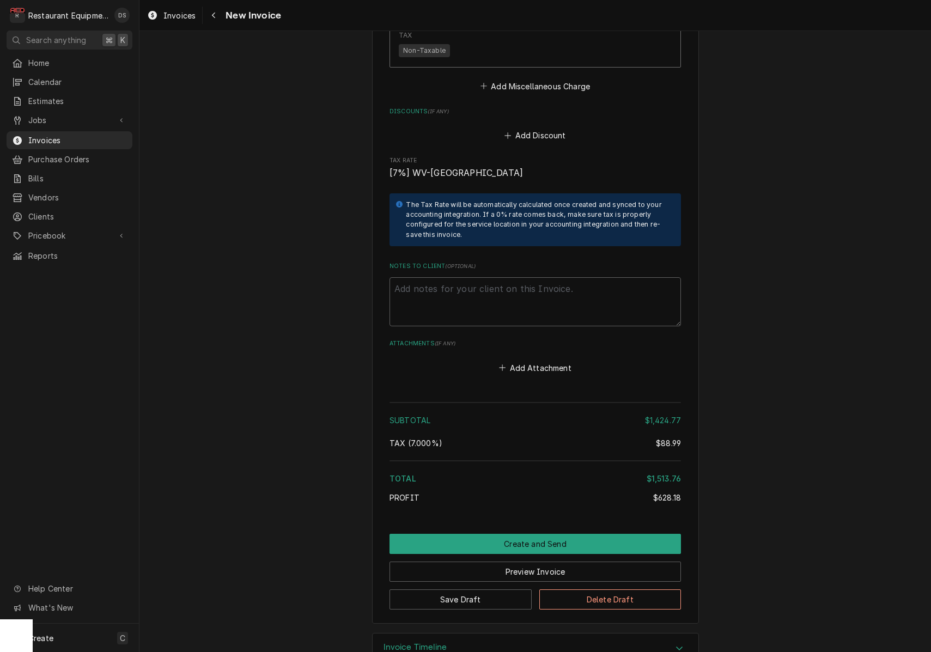
scroll to position [2438, 0]
click at [591, 590] on button "Delete Draft" at bounding box center [611, 600] width 142 height 20
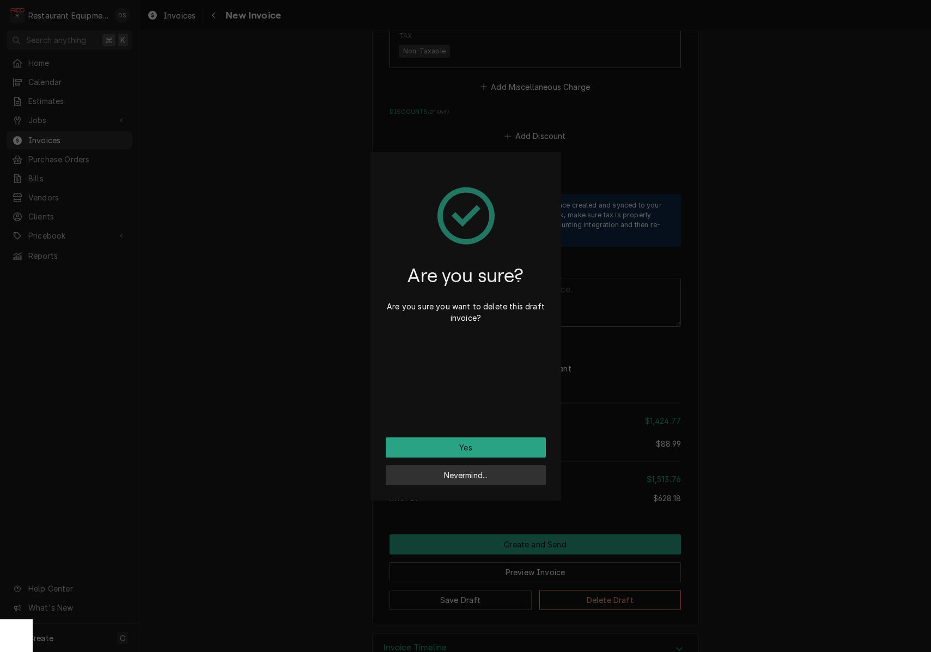
click at [504, 479] on button "Nevermind..." at bounding box center [466, 475] width 160 height 20
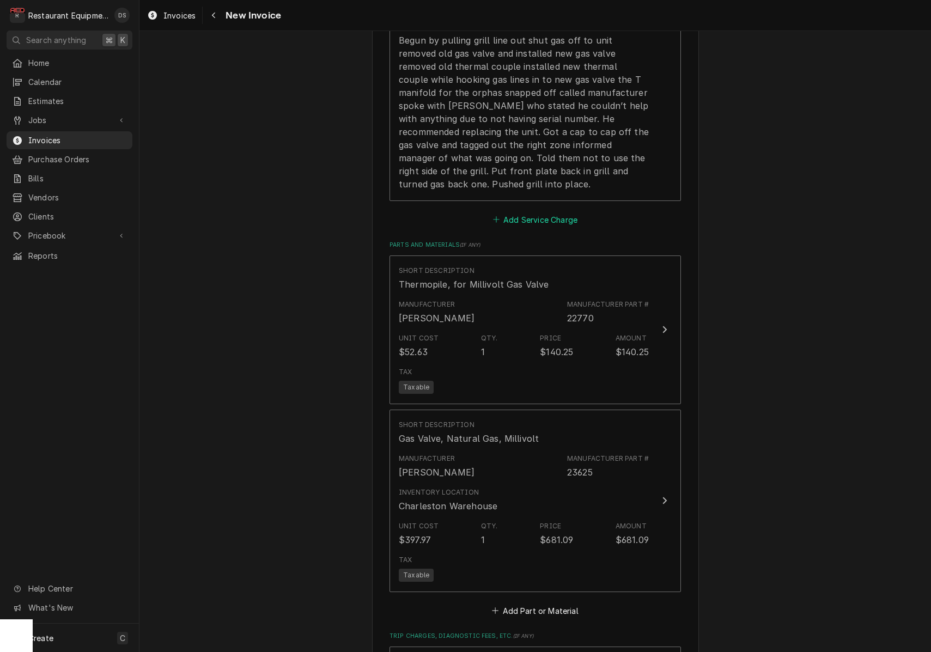
scroll to position [1746, 0]
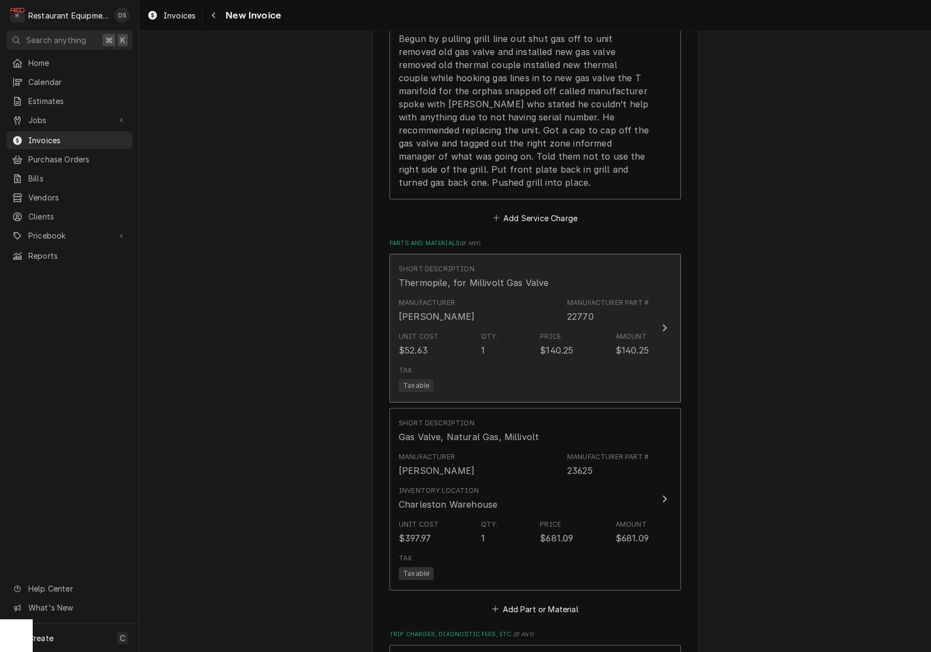
click at [529, 328] on div "Unit Cost $52.63 Qty. 1 Price $140.25 Amount $140.25" at bounding box center [524, 345] width 250 height 34
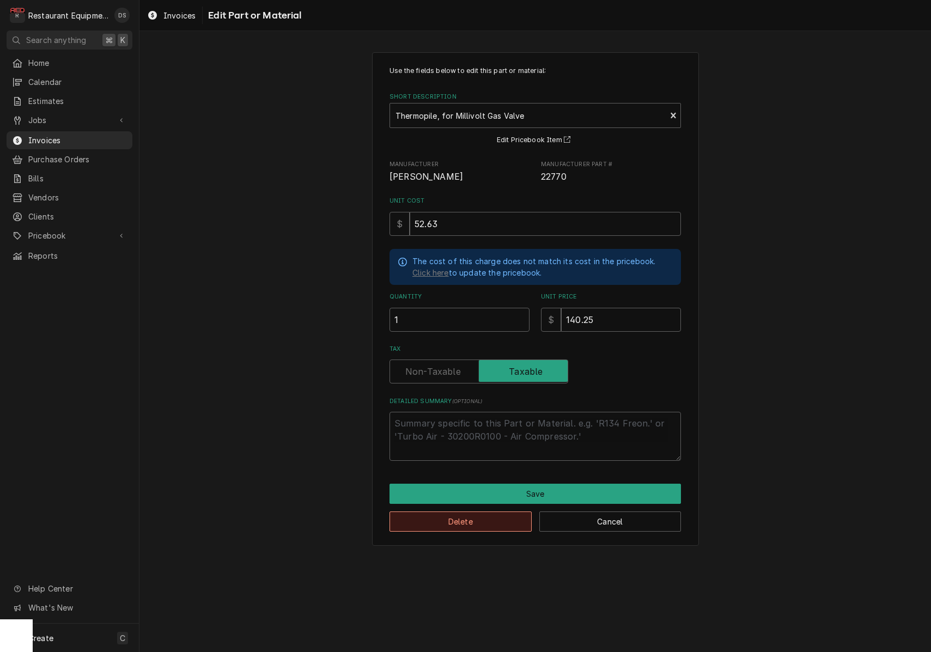
click at [493, 522] on button "Delete" at bounding box center [461, 522] width 142 height 20
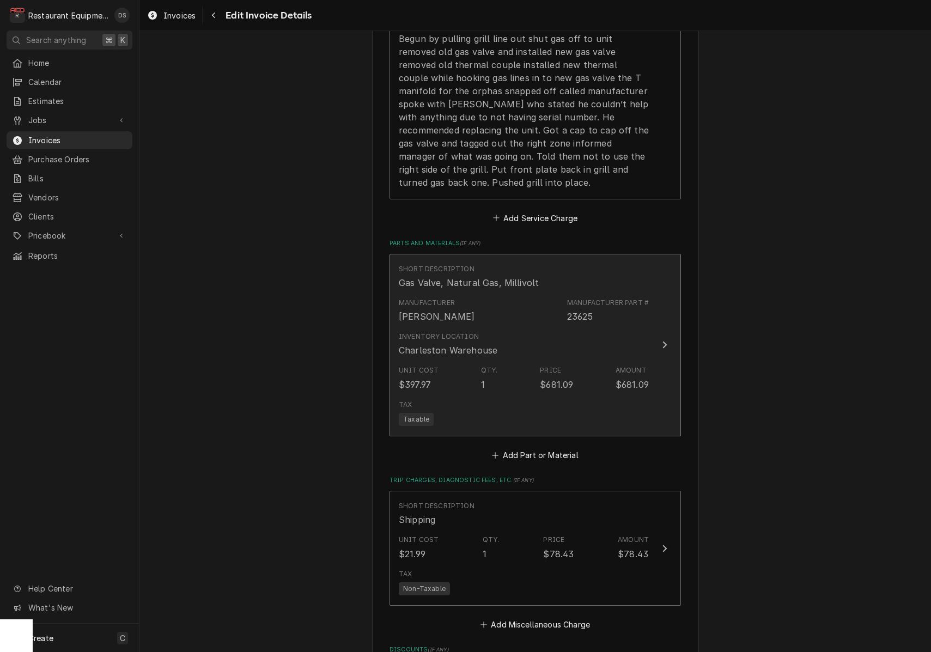
click at [510, 366] on div "Short Description Gas Valve, Natural Gas, Millivolt Manufacturer KEATING Manufa…" at bounding box center [524, 345] width 250 height 171
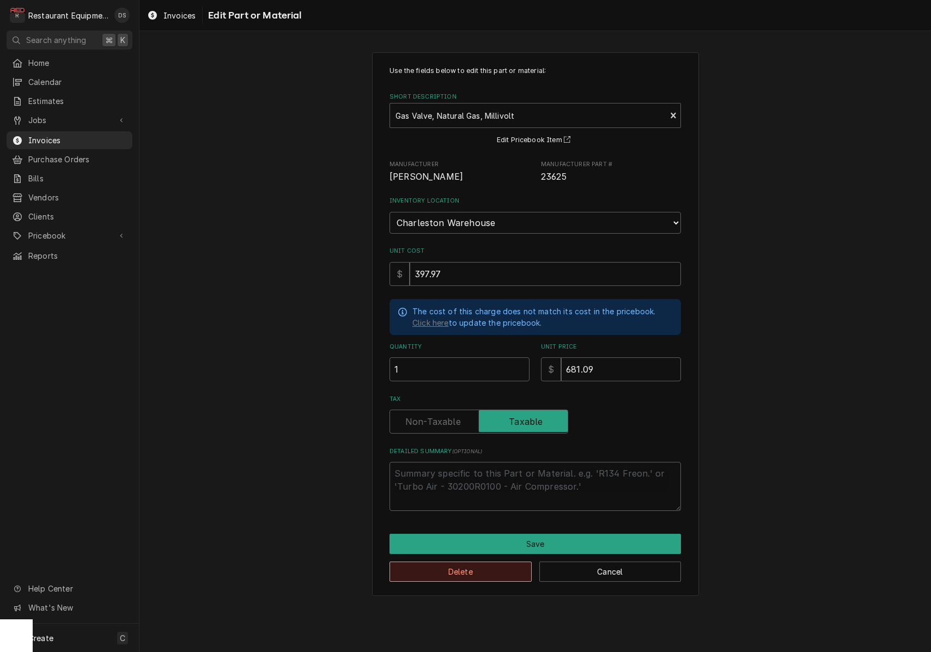
click at [489, 562] on button "Delete" at bounding box center [461, 572] width 142 height 20
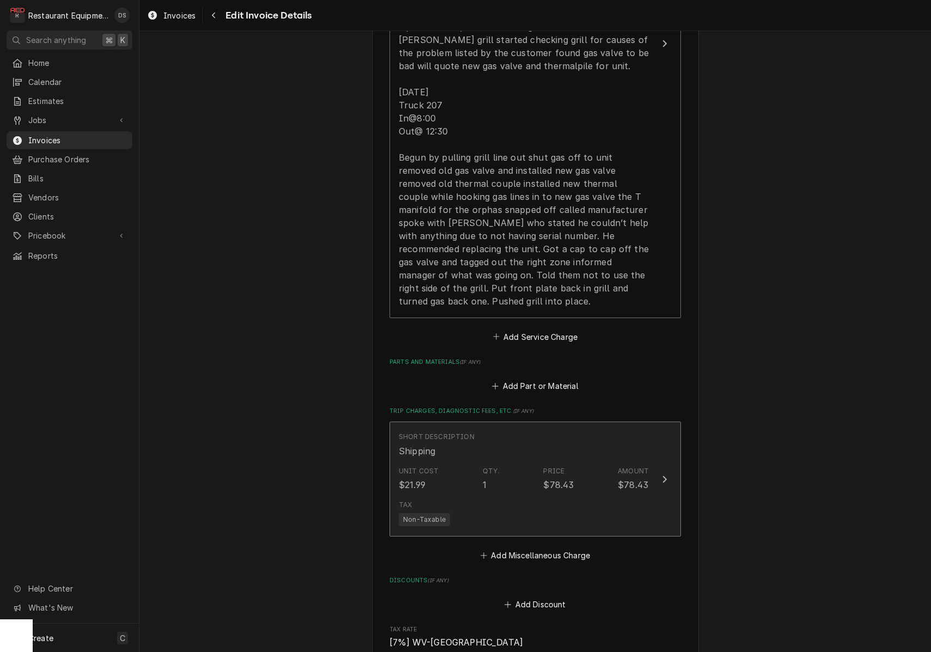
scroll to position [1630, 0]
click at [528, 493] on div "Tax Non-Taxable" at bounding box center [524, 510] width 250 height 35
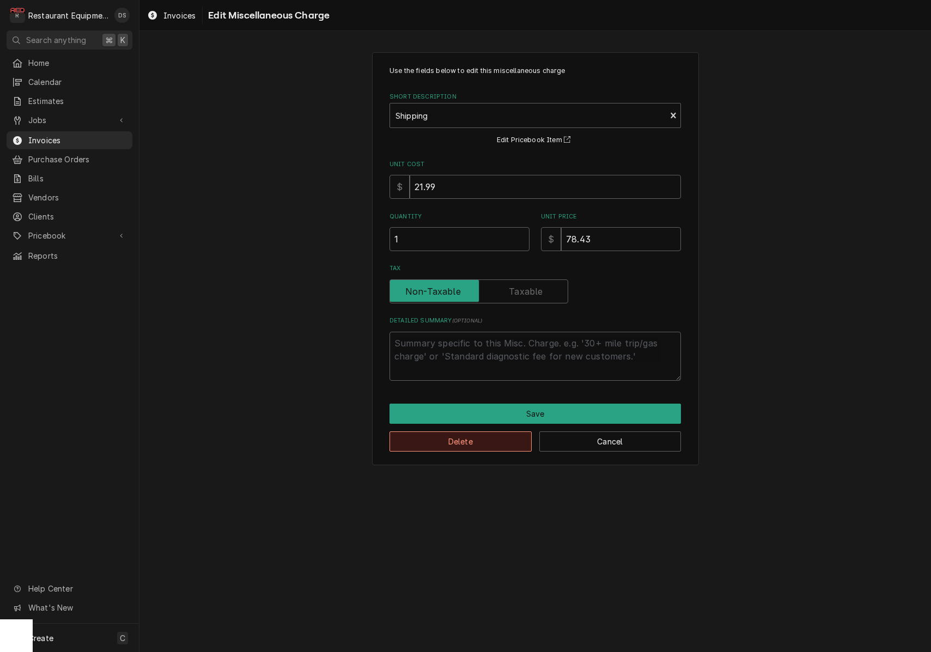
click at [461, 440] on button "Delete" at bounding box center [461, 442] width 142 height 20
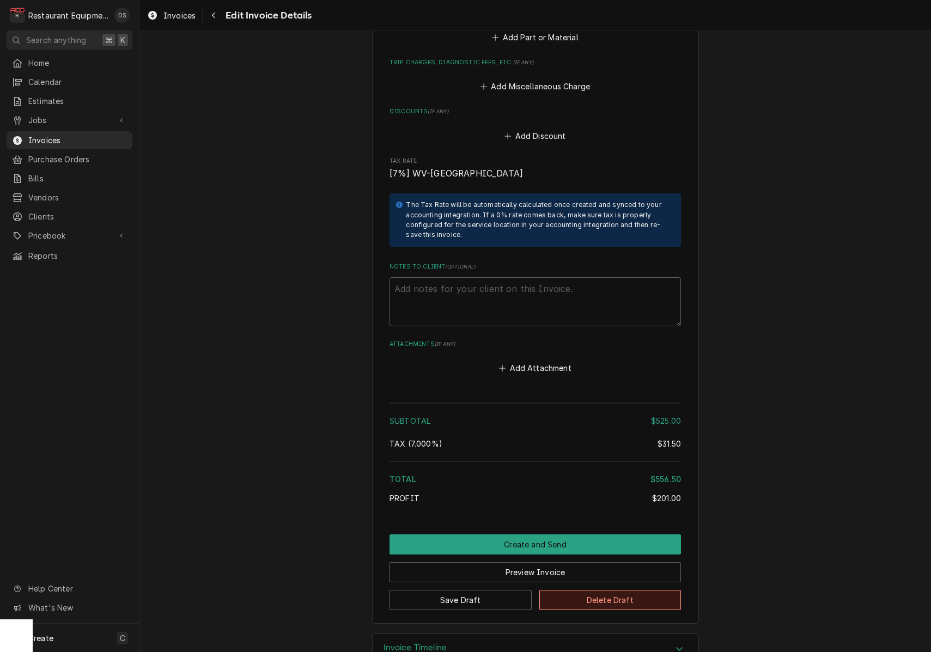
scroll to position [1975, 0]
click at [590, 591] on button "Delete Draft" at bounding box center [611, 601] width 142 height 20
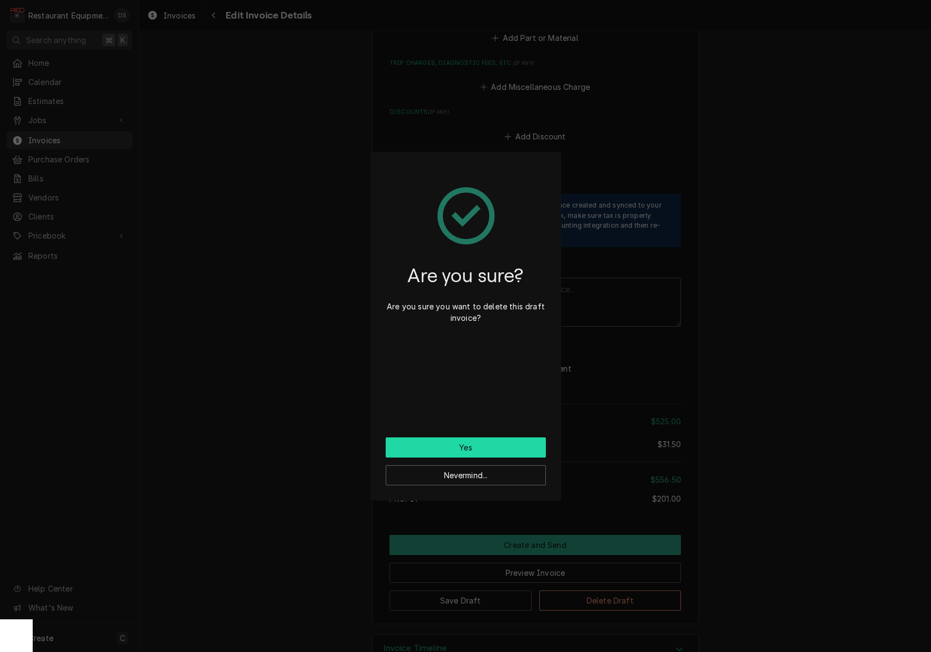
click at [470, 452] on button "Yes" at bounding box center [466, 448] width 160 height 20
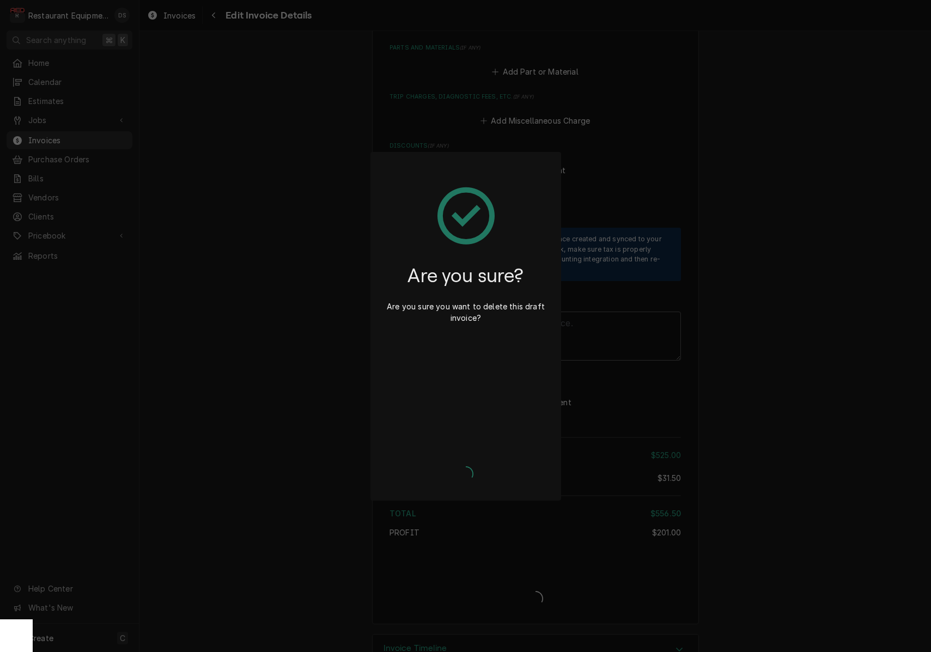
type textarea "x"
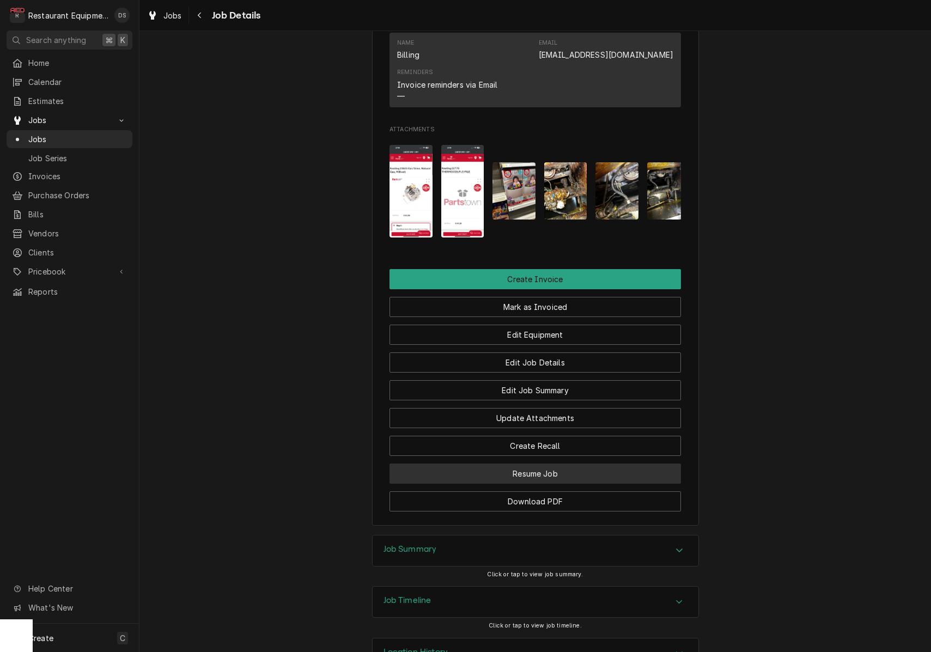
click at [556, 464] on button "Resume Job" at bounding box center [536, 474] width 292 height 20
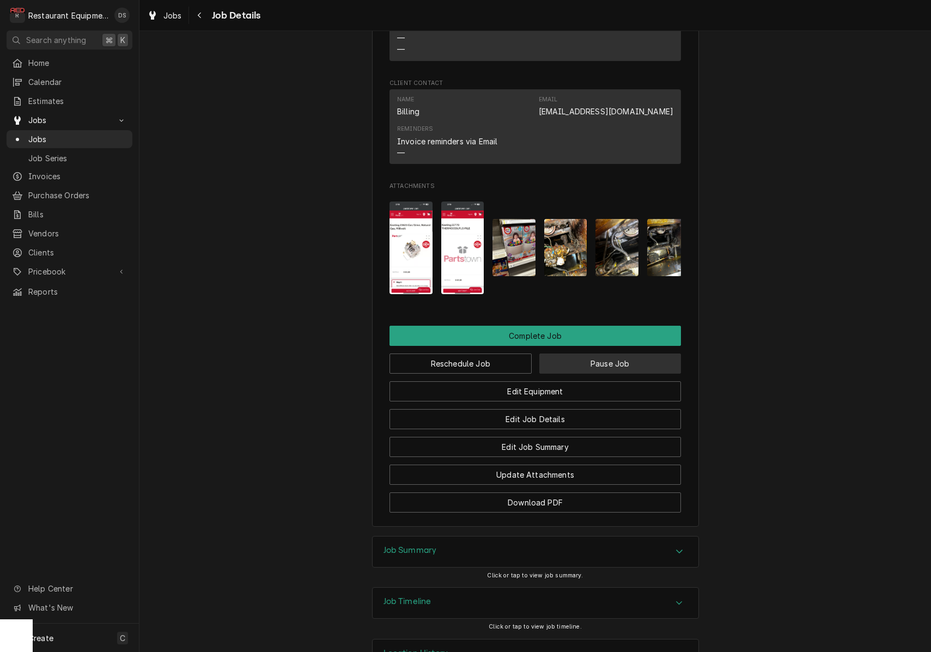
click at [585, 354] on button "Pause Job" at bounding box center [611, 364] width 142 height 20
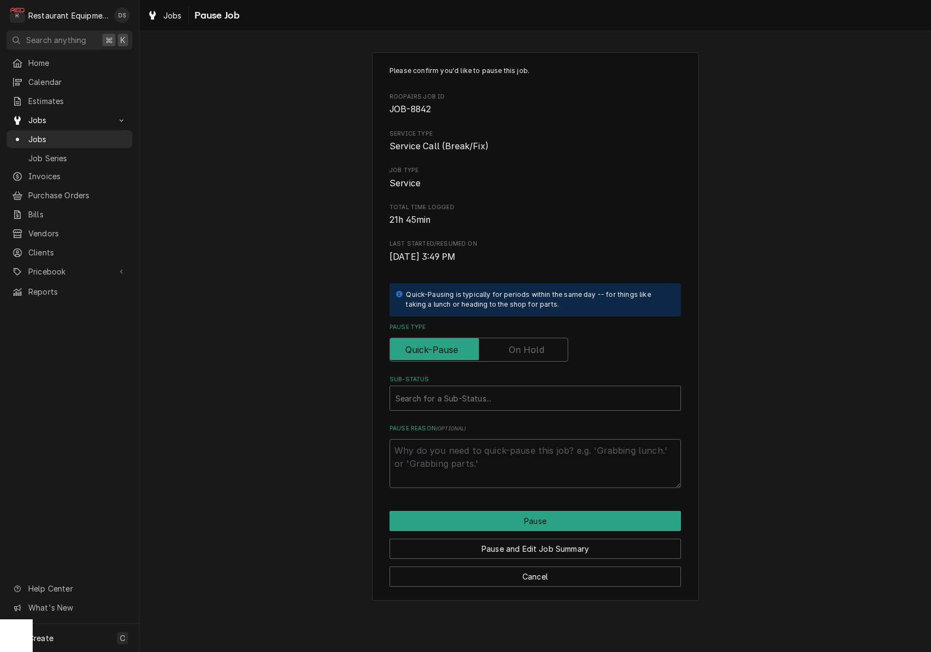
click at [537, 342] on label "Pause Type" at bounding box center [479, 350] width 179 height 24
click at [537, 342] on input "Pause Type" at bounding box center [479, 350] width 169 height 24
checkbox input "true"
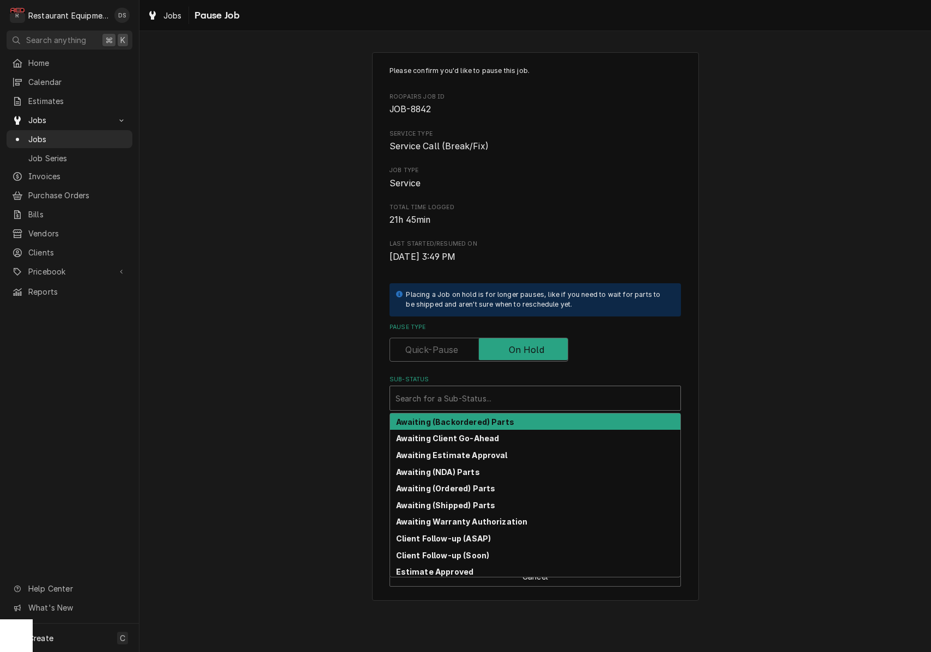
click at [508, 395] on div "Sub-Status" at bounding box center [536, 399] width 280 height 20
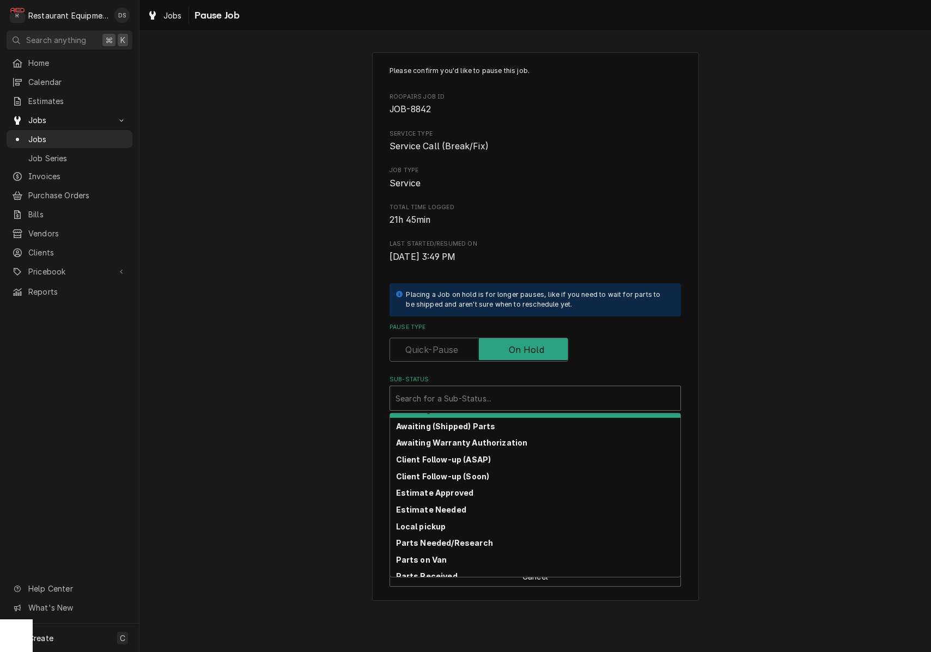
scroll to position [83, 0]
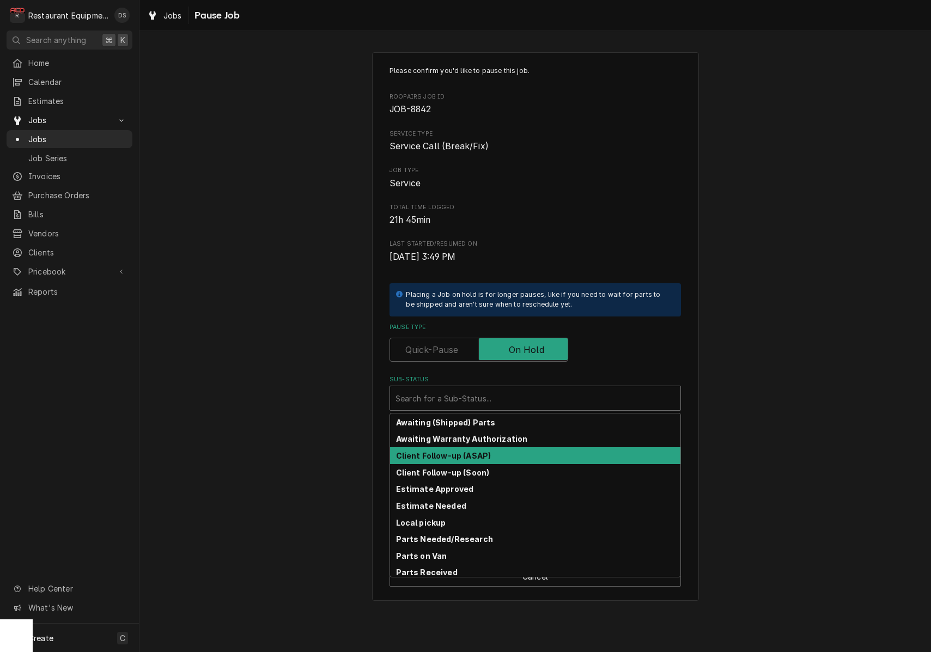
click at [501, 454] on div "Client Follow-up (ASAP)" at bounding box center [535, 455] width 291 height 17
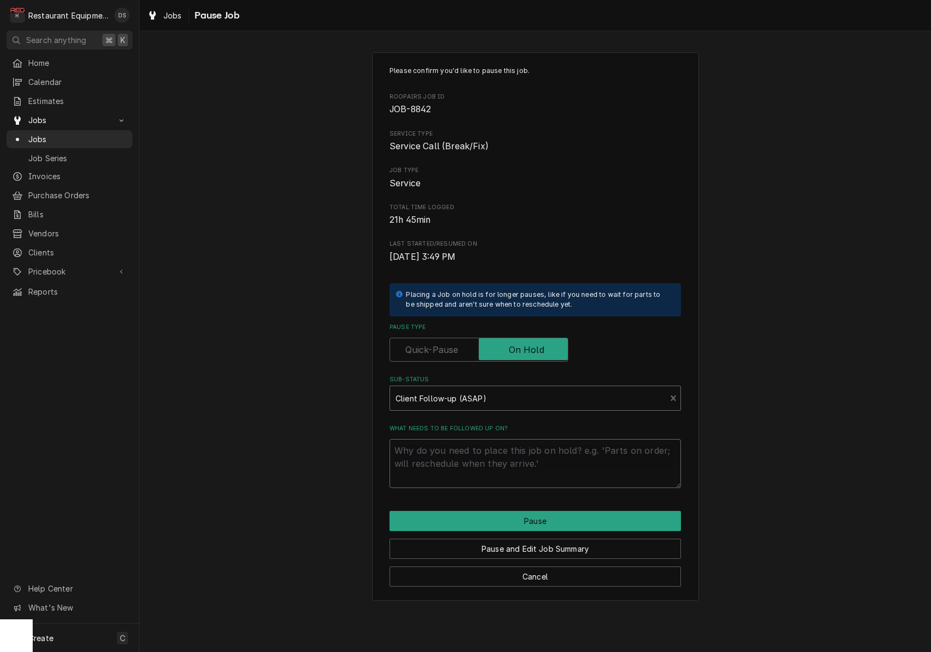
click at [506, 455] on textarea "What needs to be followed up on?" at bounding box center [536, 463] width 292 height 49
type textarea "x"
type textarea "N"
type textarea "x"
type textarea "NE"
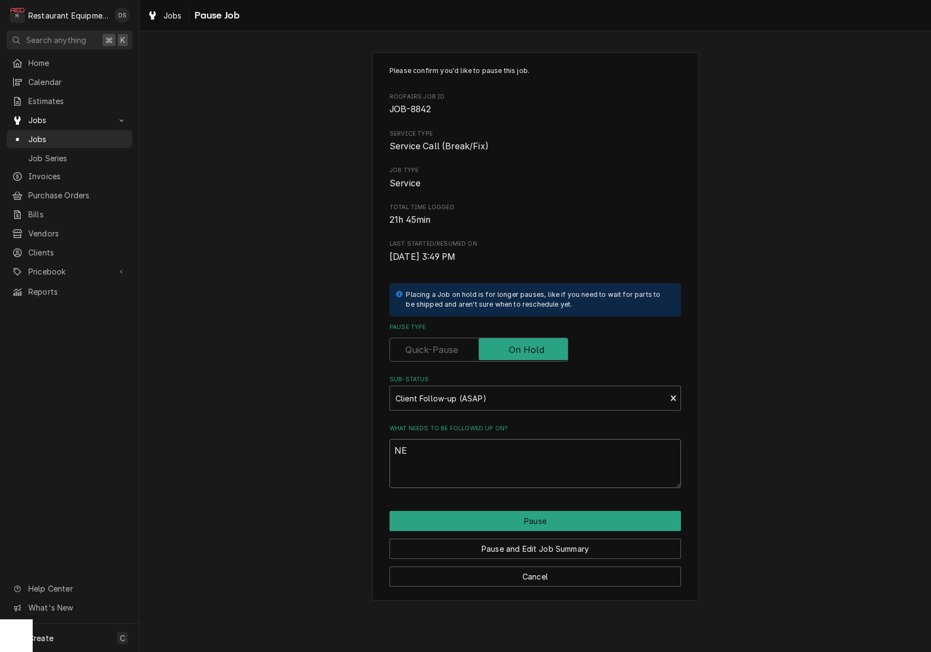
type textarea "x"
type textarea "NEE"
type textarea "x"
type textarea "NEED"
type textarea "x"
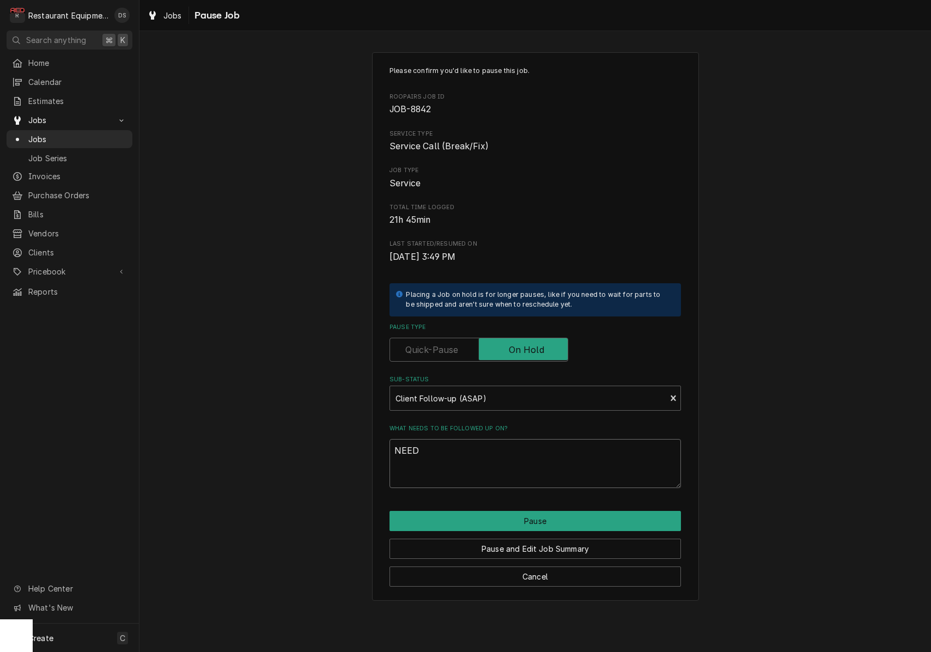
type textarea "NEED"
type textarea "x"
type textarea "NEED T"
type textarea "x"
type textarea "NEED TO"
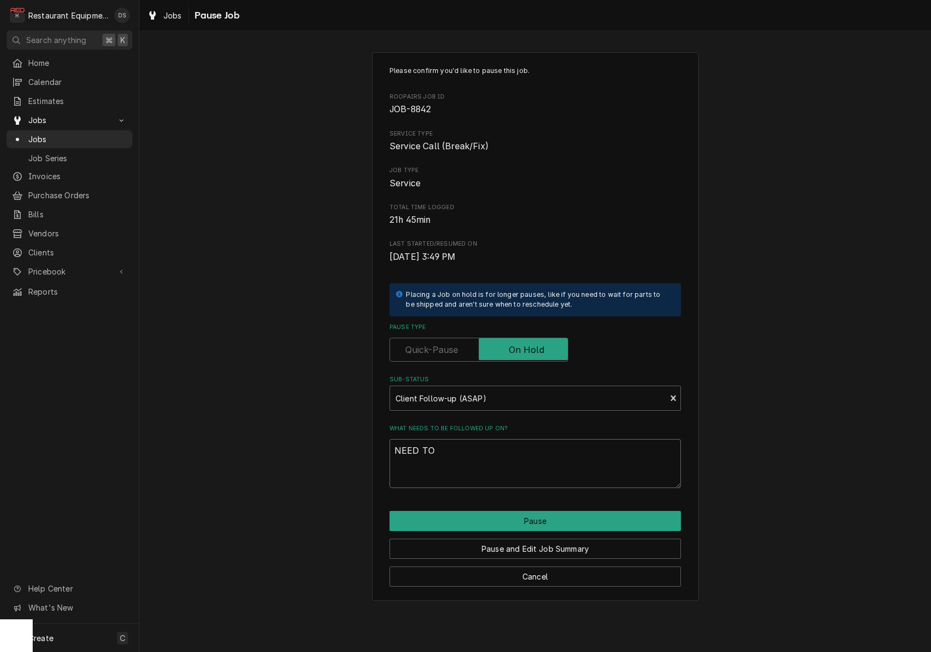
type textarea "x"
type textarea "NEED TO"
type textarea "x"
type textarea "NEED TO R"
type textarea "x"
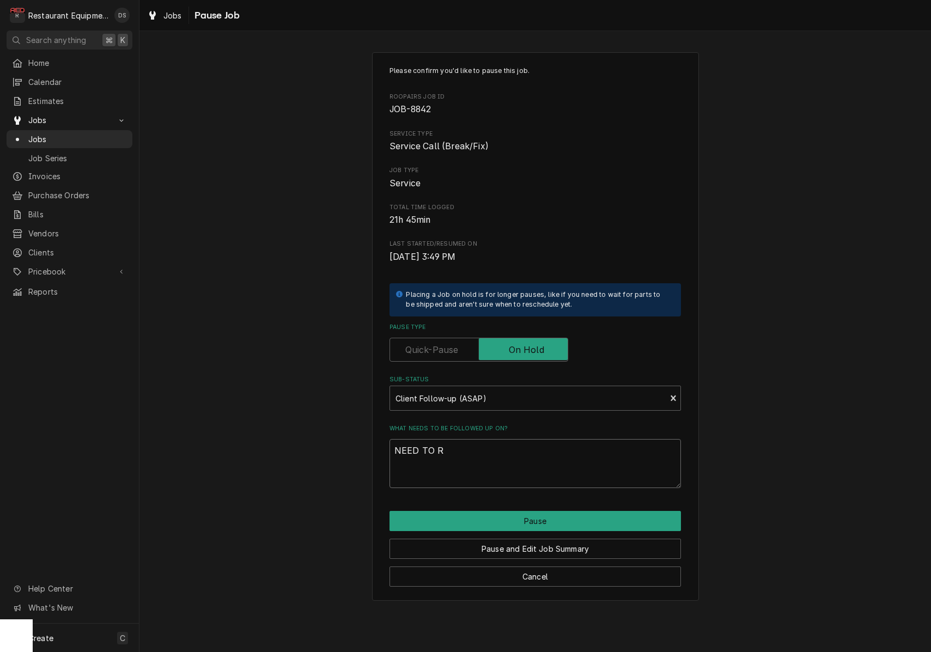
type textarea "NEED TO RE"
type textarea "x"
type textarea "NEED TO REM"
type textarea "x"
type textarea "NEED TO REMO"
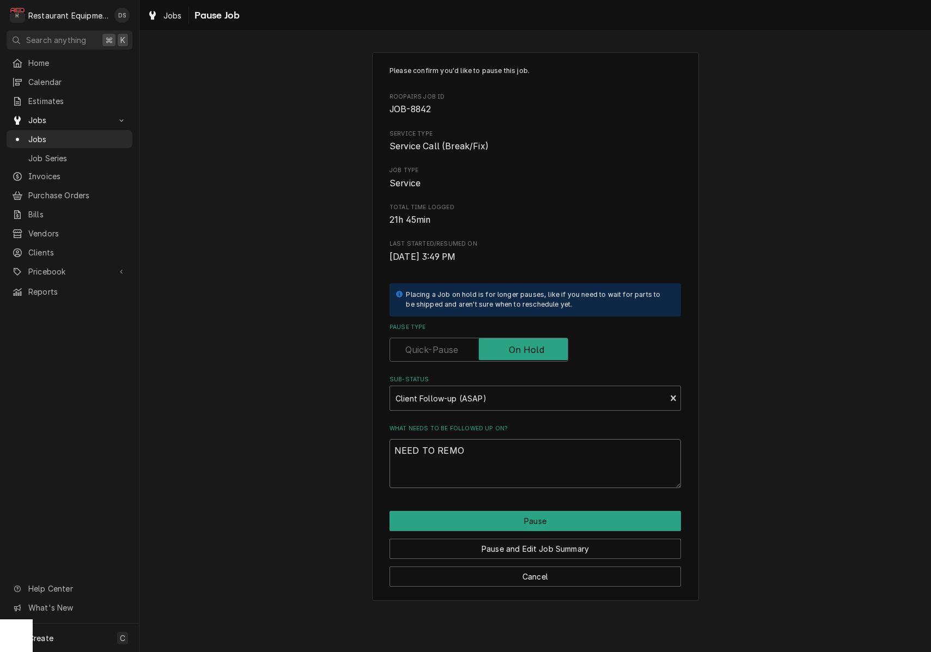
type textarea "x"
type textarea "NEED TO REMOV"
type textarea "x"
type textarea "NEED TO REMOVE"
type textarea "x"
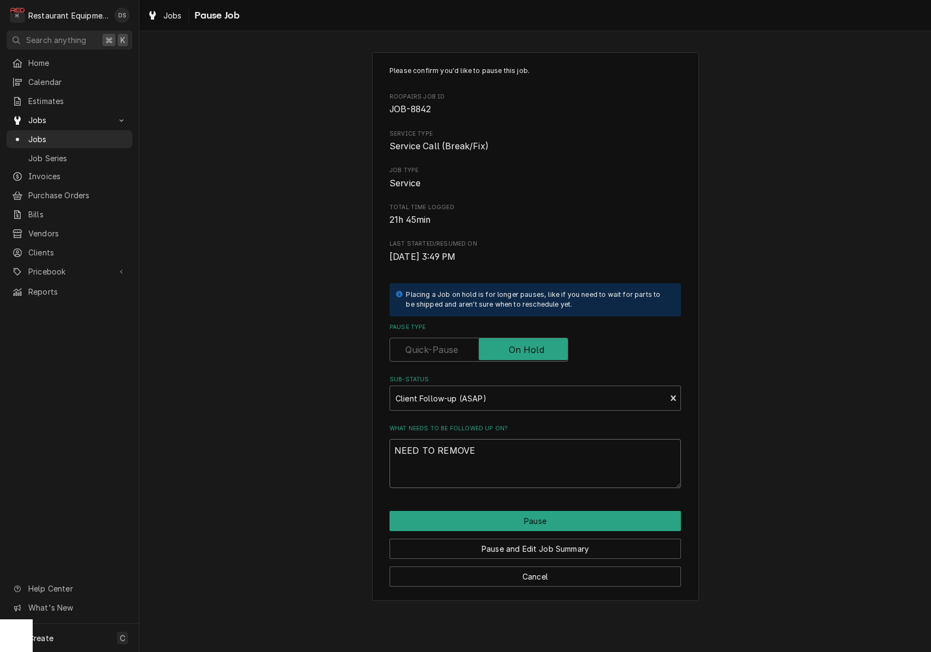
type textarea "NEED TO REMOVE"
type textarea "x"
type textarea "NEED TO REMOVE G"
type textarea "x"
type textarea "NEED TO REMOVE GA"
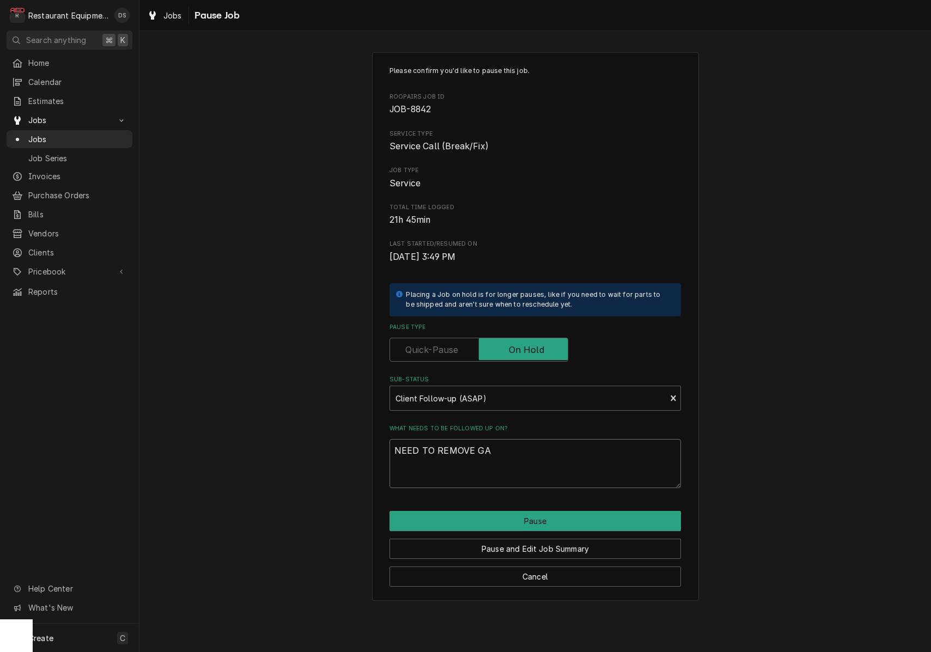
type textarea "x"
type textarea "NEED TO REMOVE GAS"
type textarea "x"
type textarea "NEED TO REMOVE GAS"
type textarea "x"
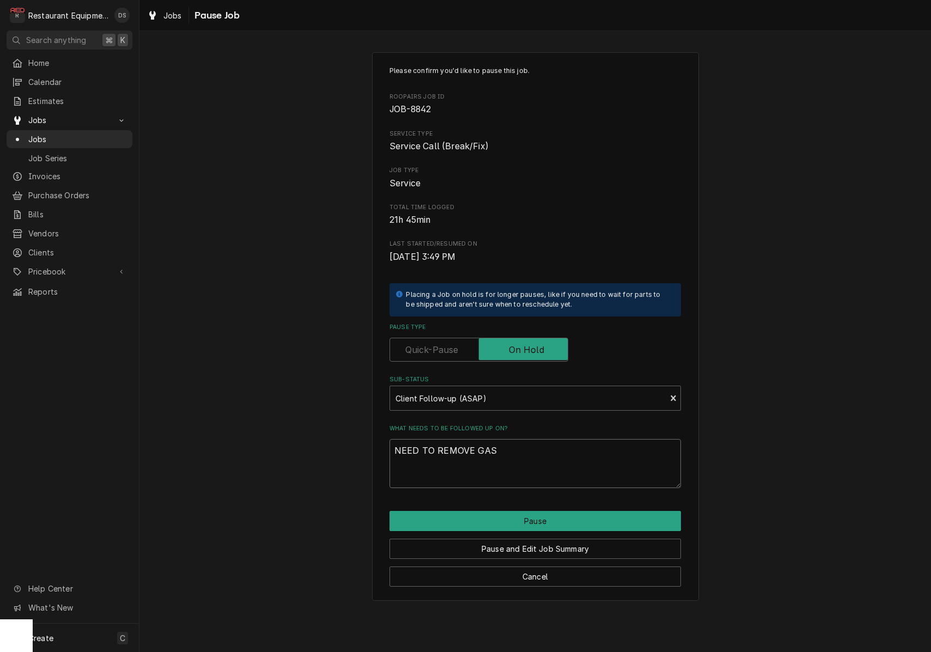
type textarea "NEED TO REMOVE GAS V"
type textarea "x"
type textarea "NEED TO REMOVE GAS VA"
type textarea "x"
type textarea "NEED TO REMOVE GAS VAL"
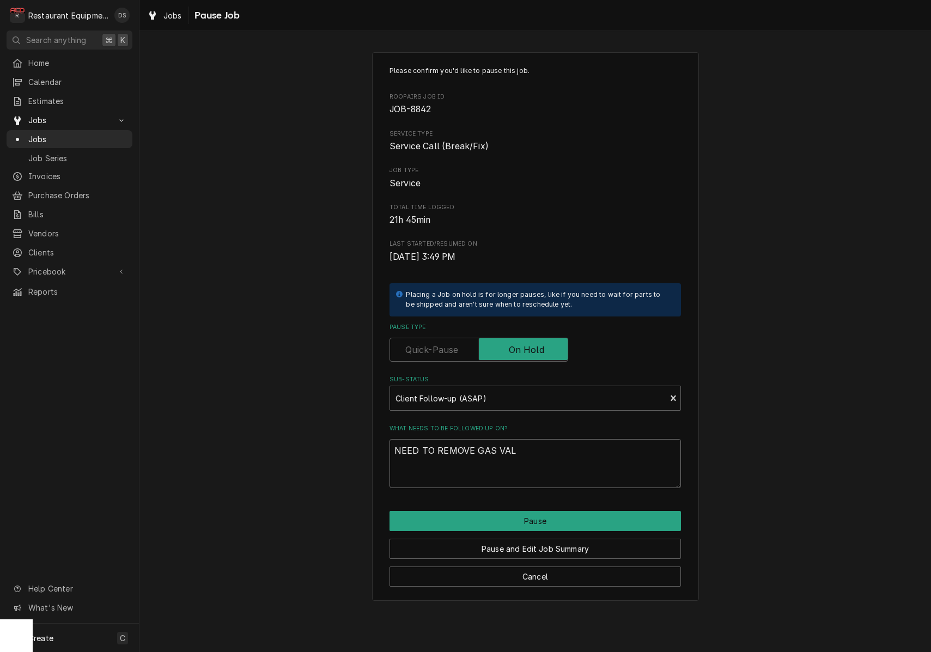
type textarea "x"
type textarea "NEED TO REMOVE GAS VALV"
type textarea "x"
type textarea "NEED TO REMOVE GAS VALVE"
type textarea "x"
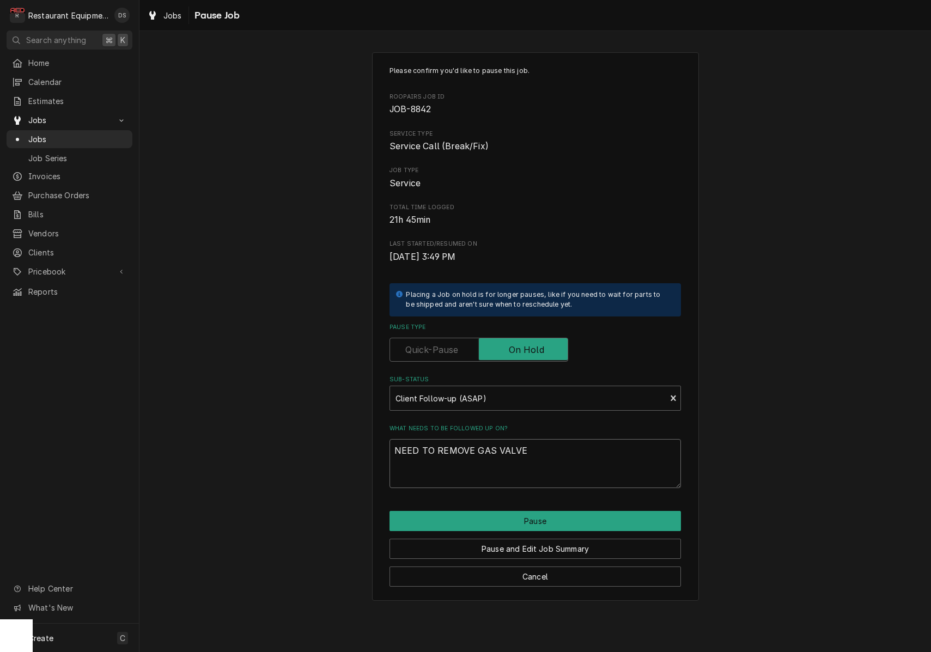
type textarea "NEED TO REMOVE GAS VALV"
type textarea "x"
type textarea "NEED TO REMOVE GAS VAL"
type textarea "x"
type textarea "NEED TO REMOVE GAS VA"
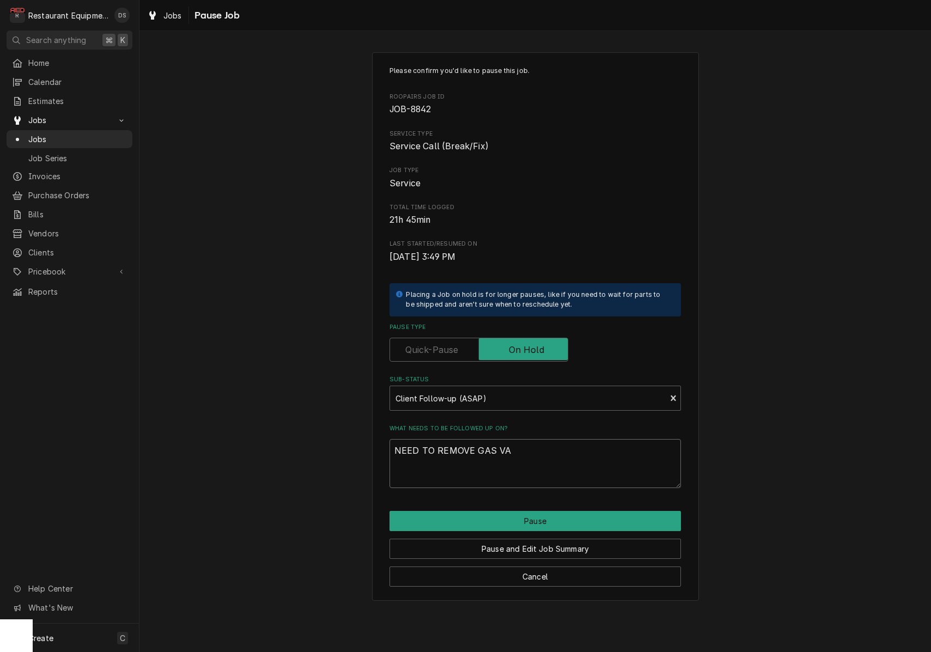
type textarea "x"
type textarea "NEED TO REMOVE GAS V"
type textarea "x"
type textarea "NEED TO REMOVE GAS"
type textarea "x"
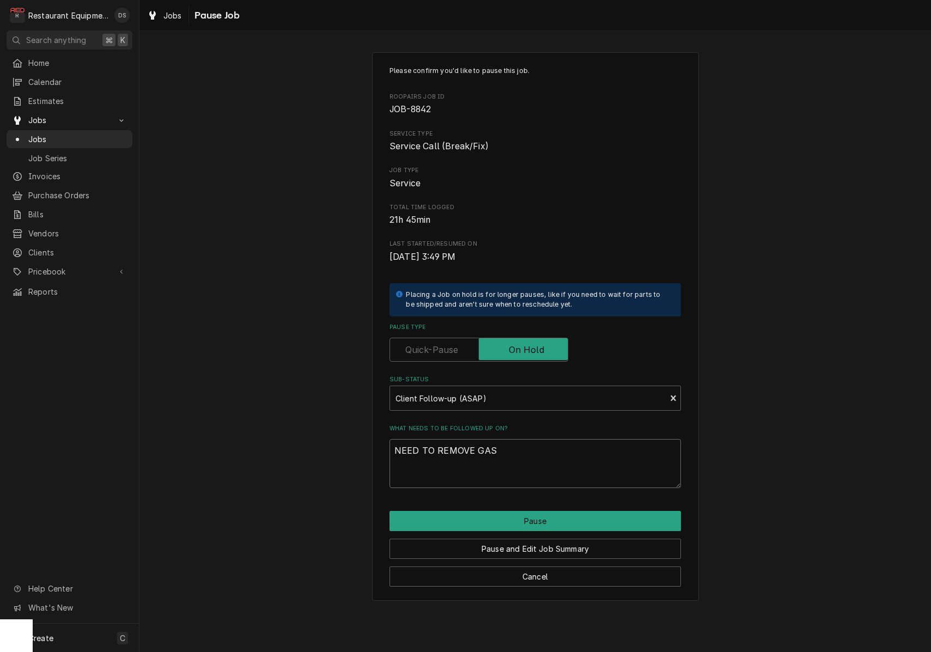
type textarea "NEED TO REMOVE GAS"
type textarea "x"
type textarea "NEED TO REMOVE GA"
type textarea "x"
type textarea "NEED TO REMOVE G"
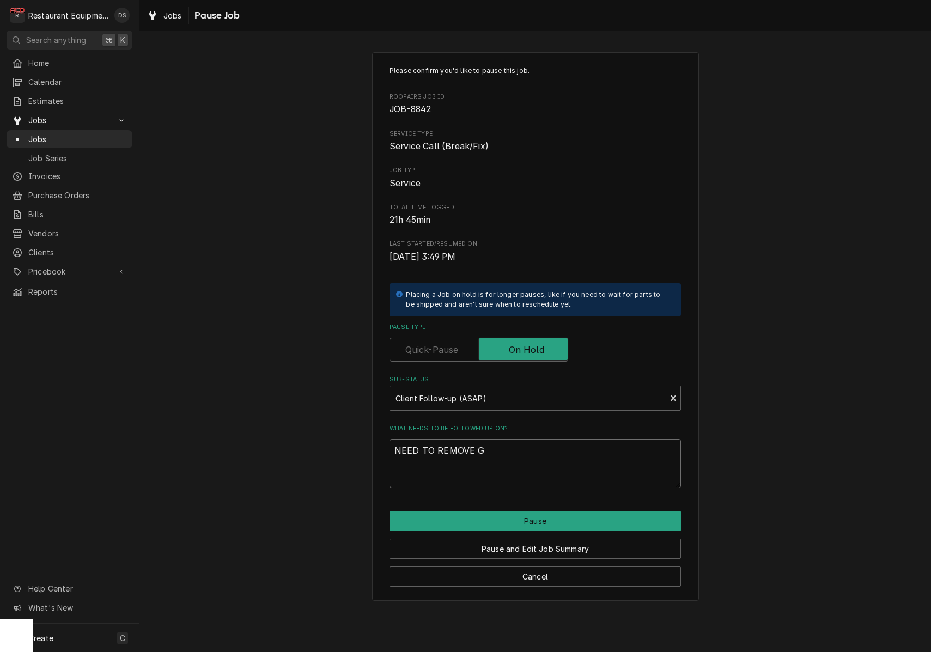
type textarea "x"
type textarea "NEED TO REMOVE"
type textarea "x"
type textarea "NEED TO REMOVE N"
type textarea "x"
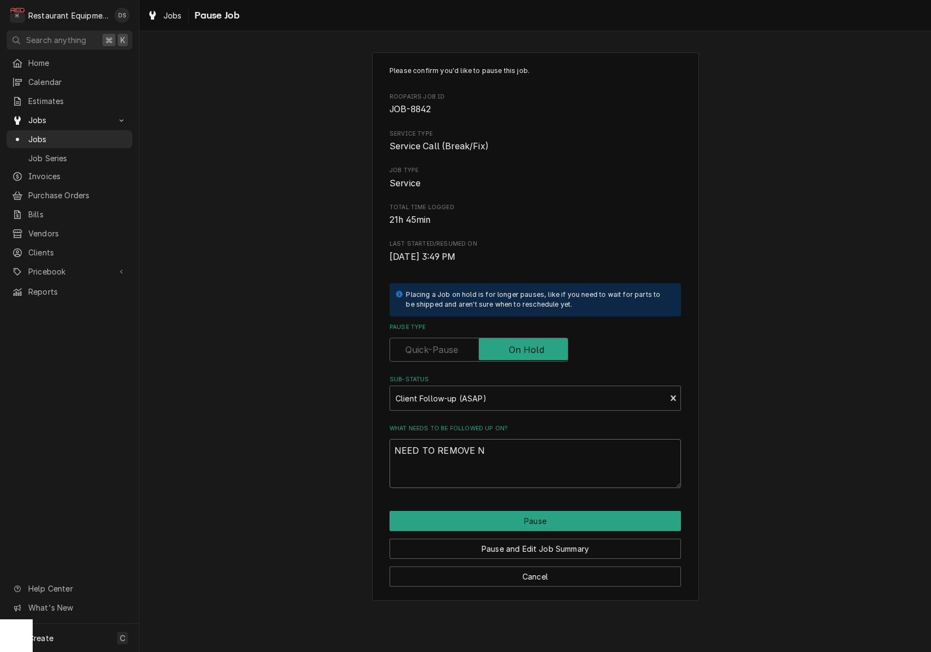
type textarea "NEED TO REMOVE NE"
type textarea "x"
type textarea "NEED TO REMOVE NEW"
type textarea "x"
type textarea "NEED TO REMOVE NEW"
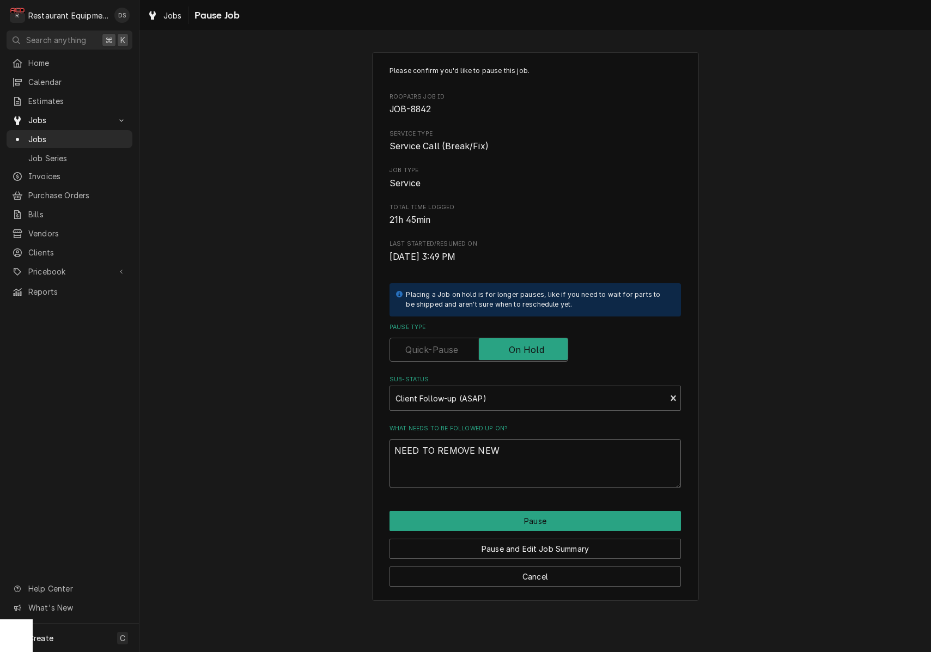
type textarea "x"
type textarea "NEED TO REMOVE NEW P"
type textarea "x"
type textarea "NEED TO REMOVE NEW PA"
type textarea "x"
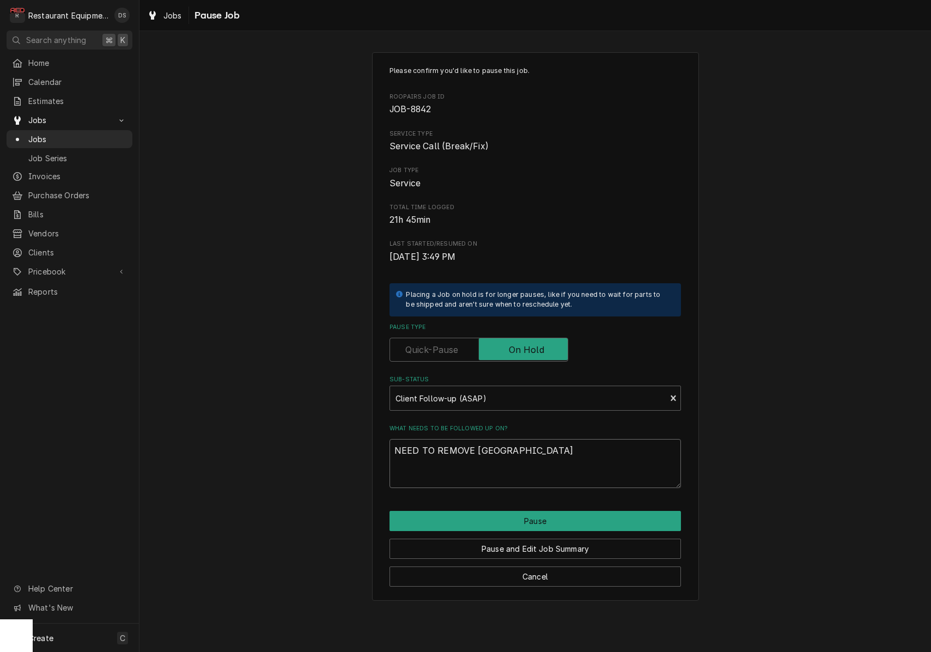
type textarea "NEED TO REMOVE NEW PAR"
type textarea "x"
type textarea "NEED TO REMOVE NEW PART"
type textarea "x"
type textarea "NEED TO REMOVE NEW PARTS"
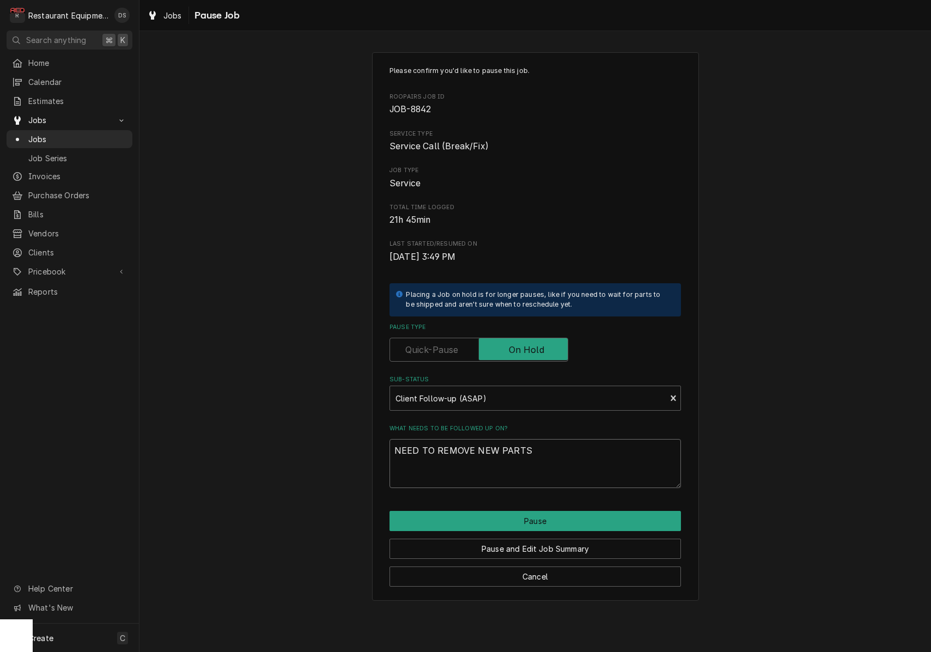
type textarea "x"
type textarea "NEED TO REMOVE NEW PARTS"
click at [534, 513] on button "Pause" at bounding box center [536, 521] width 292 height 20
type textarea "x"
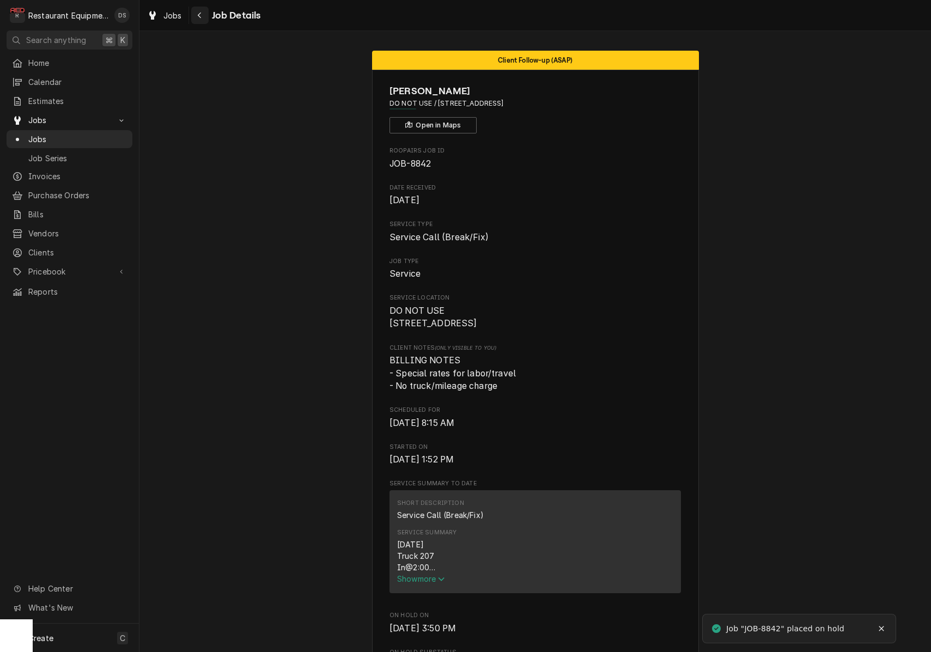
click at [201, 16] on icon "Navigate back" at bounding box center [199, 15] width 5 height 8
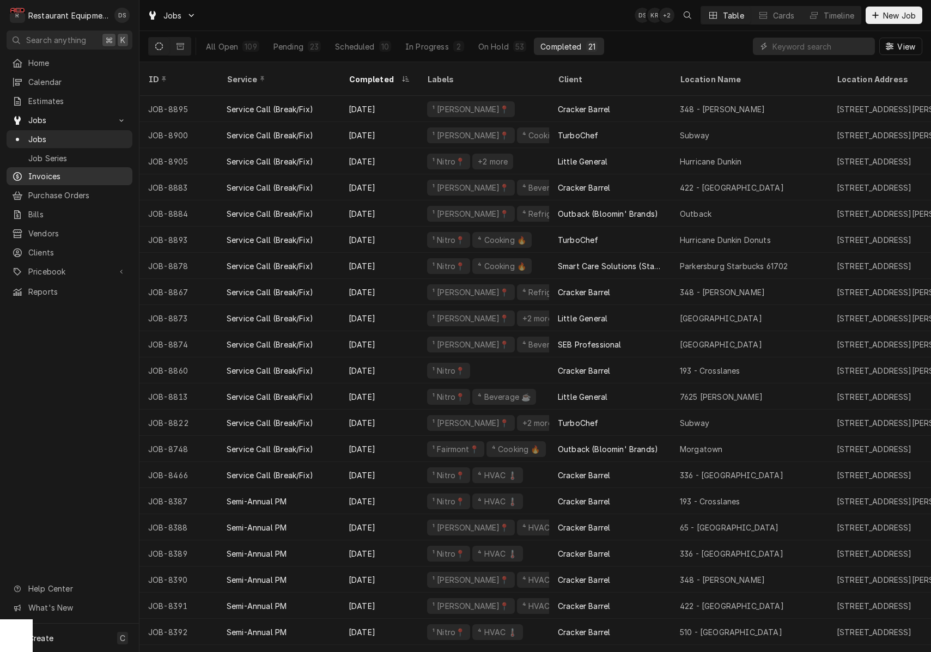
click at [62, 171] on span "Invoices" at bounding box center [77, 176] width 99 height 11
